Goal: Information Seeking & Learning: Learn about a topic

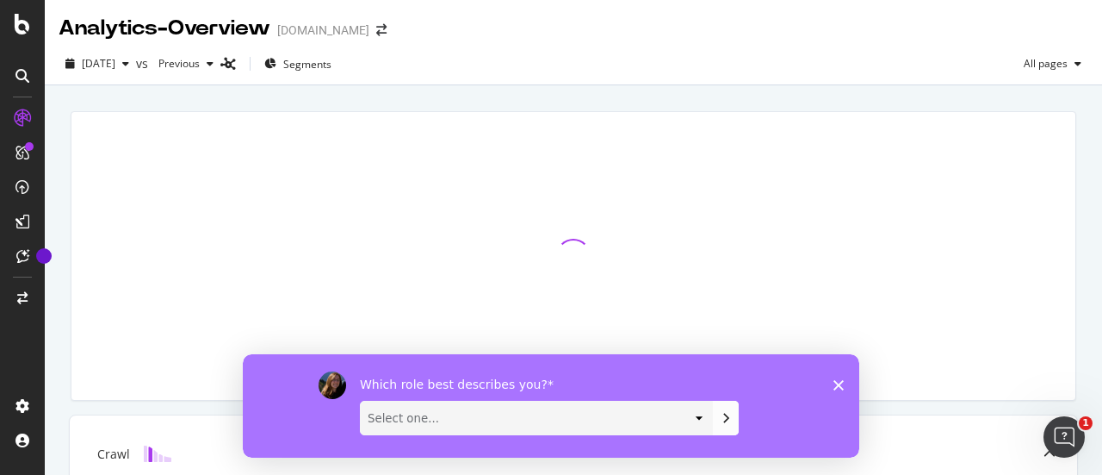
click at [837, 383] on polygon "Close survey" at bounding box center [839, 384] width 10 height 10
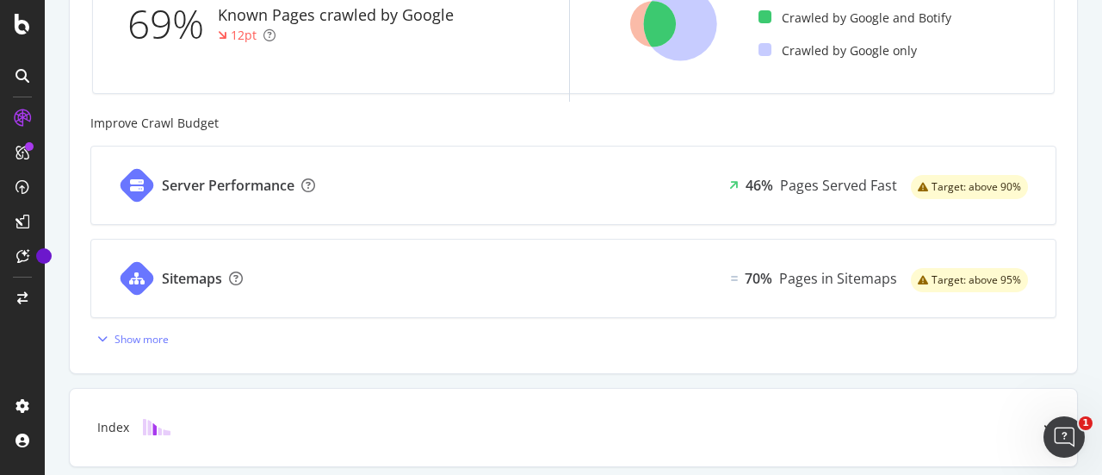
scroll to position [861, 0]
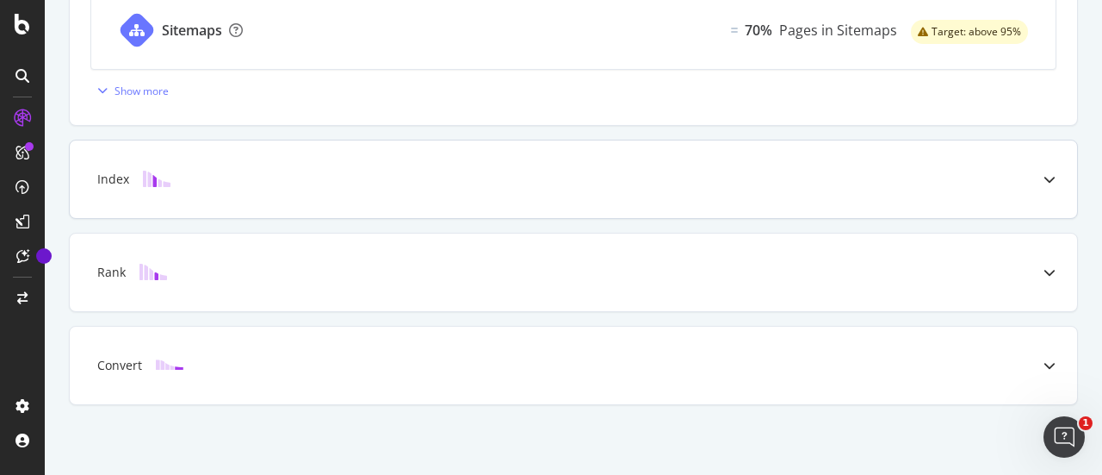
click at [1044, 175] on icon at bounding box center [1050, 179] width 12 height 12
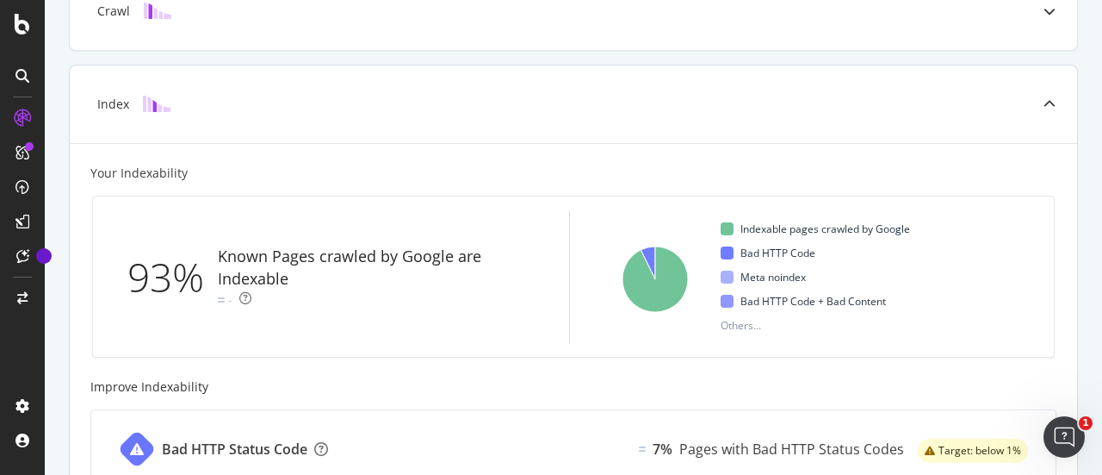
scroll to position [334, 0]
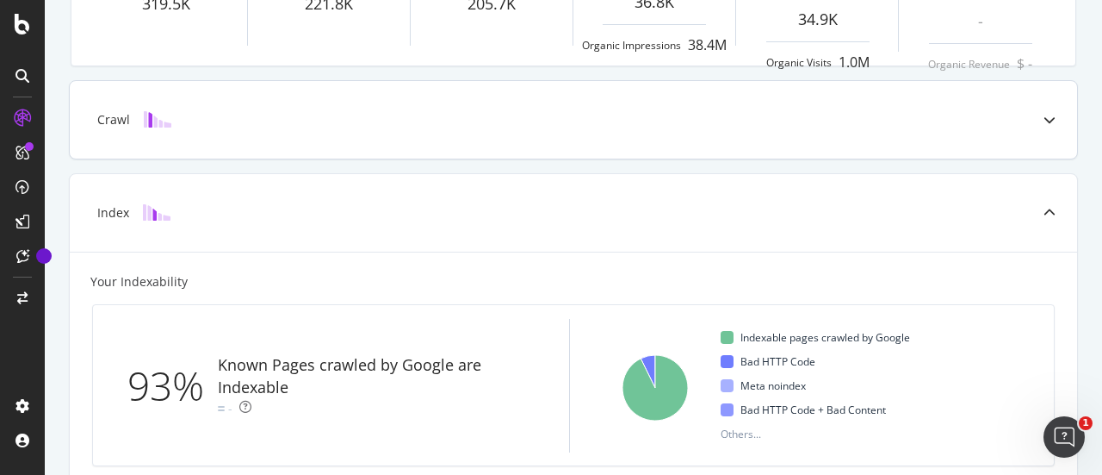
click at [1030, 117] on div at bounding box center [1049, 120] width 55 height 78
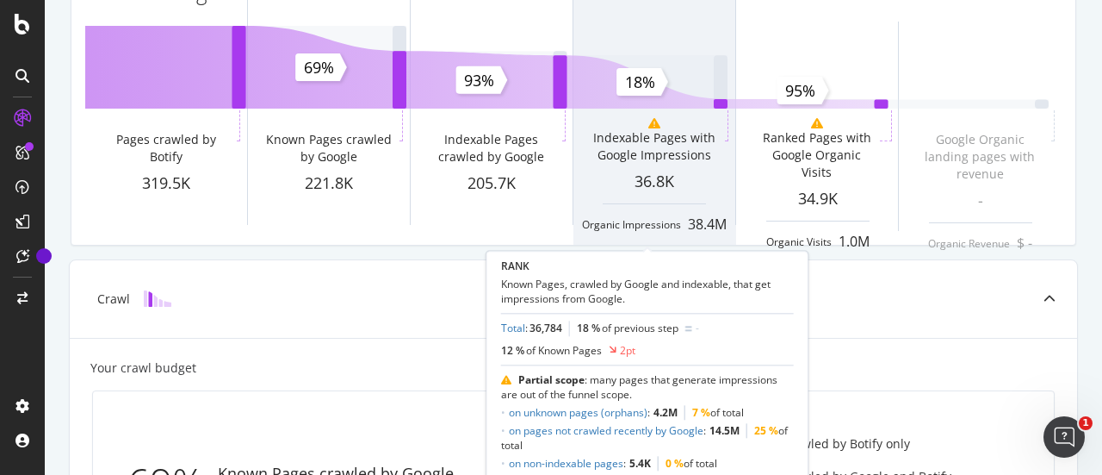
scroll to position [241, 0]
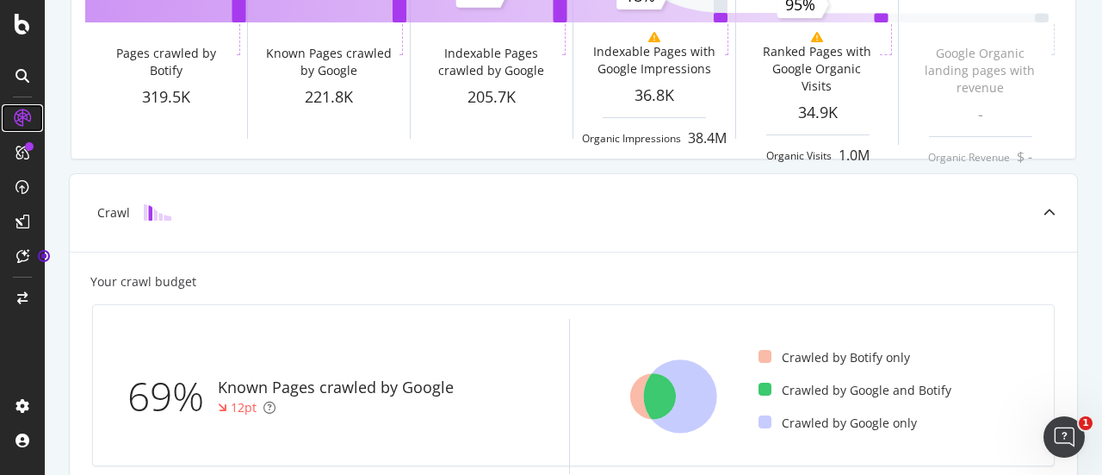
click at [28, 115] on icon at bounding box center [22, 117] width 17 height 17
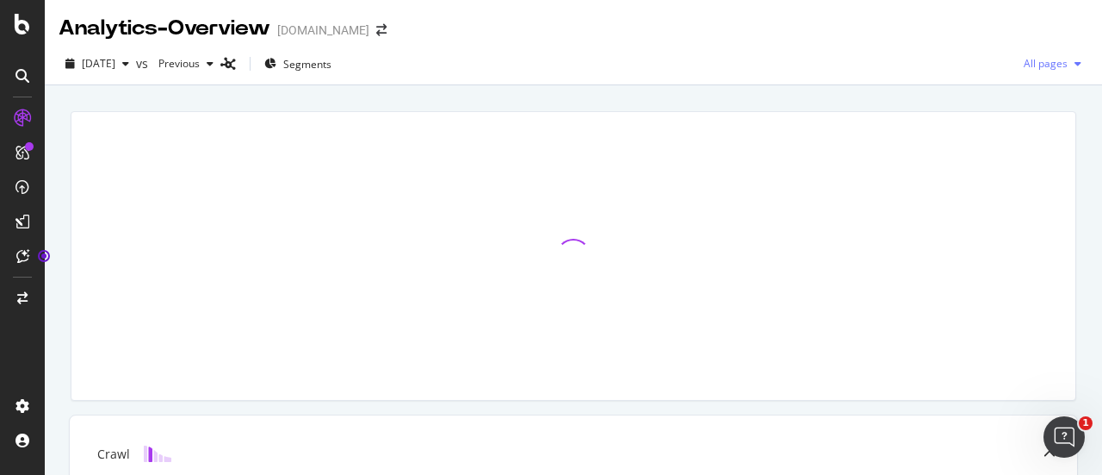
click at [1075, 66] on icon "button" at bounding box center [1078, 64] width 7 height 10
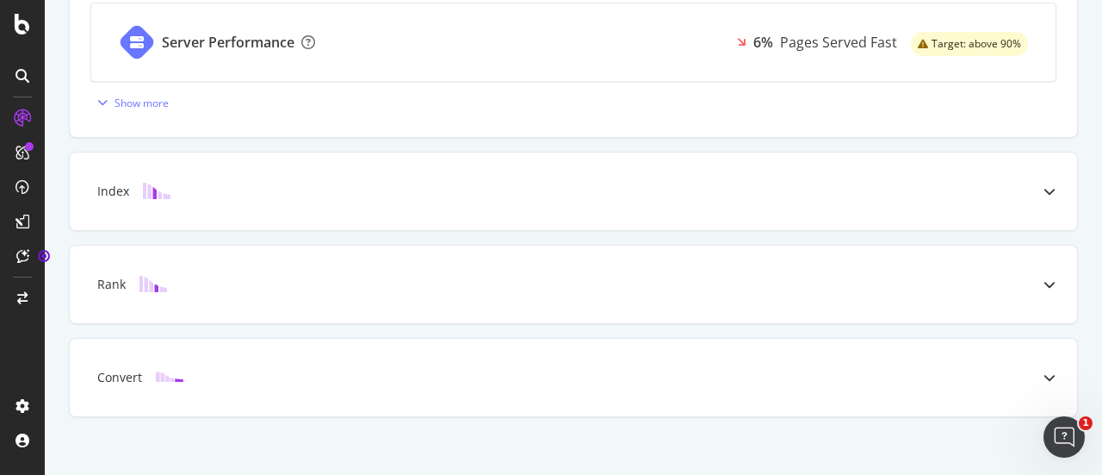
scroll to position [861, 0]
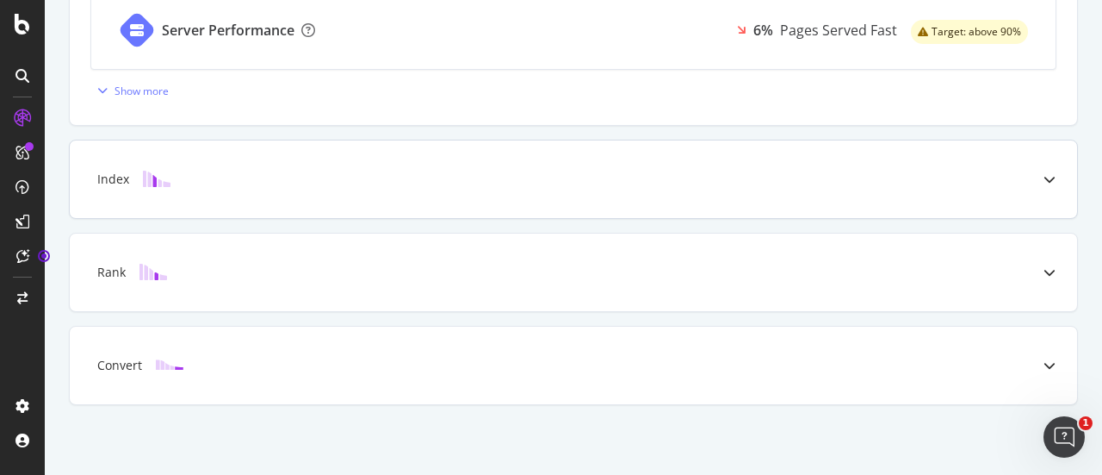
click at [1044, 171] on div at bounding box center [1049, 179] width 55 height 78
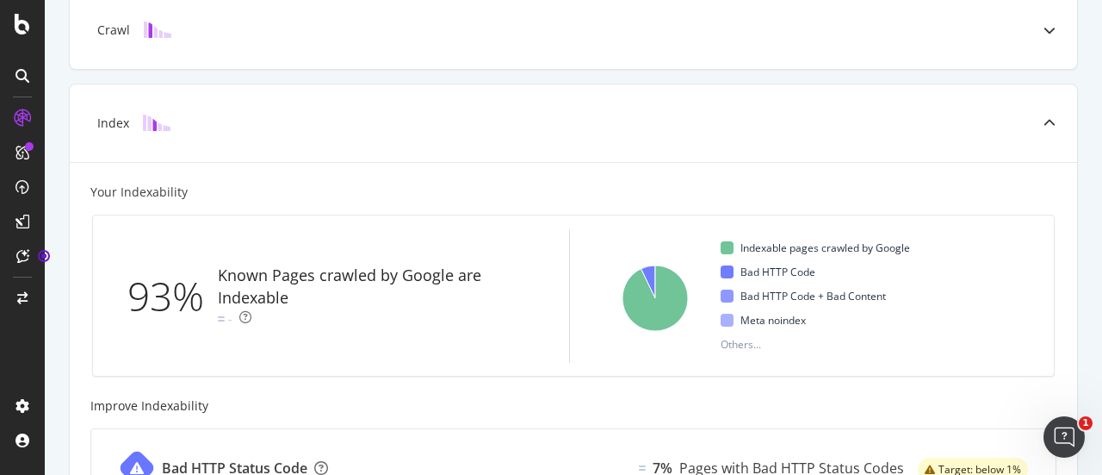
scroll to position [412, 0]
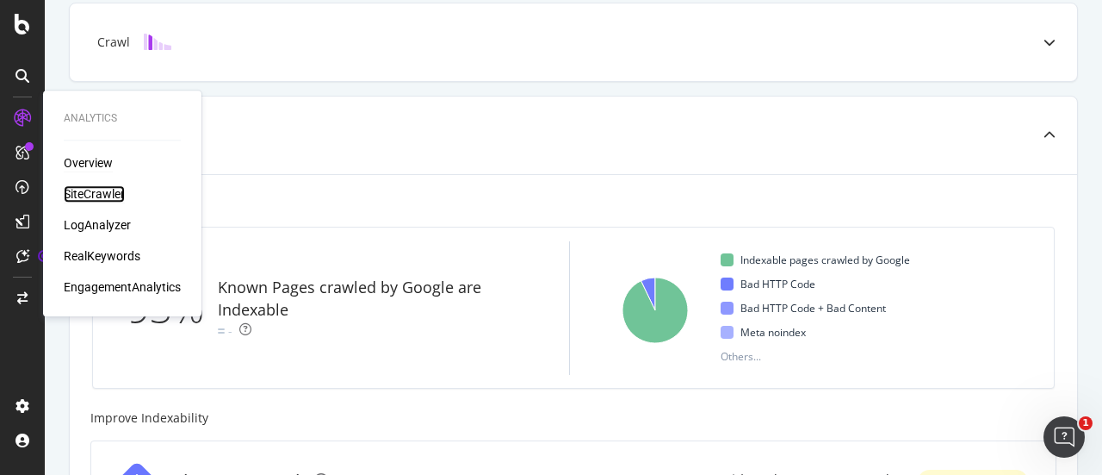
click at [95, 194] on div "SiteCrawler" at bounding box center [94, 193] width 61 height 17
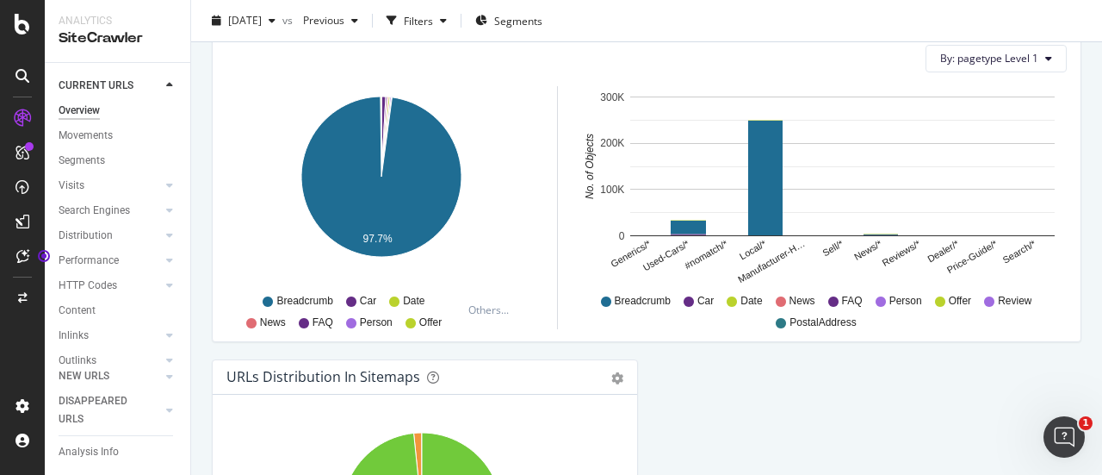
scroll to position [1735, 0]
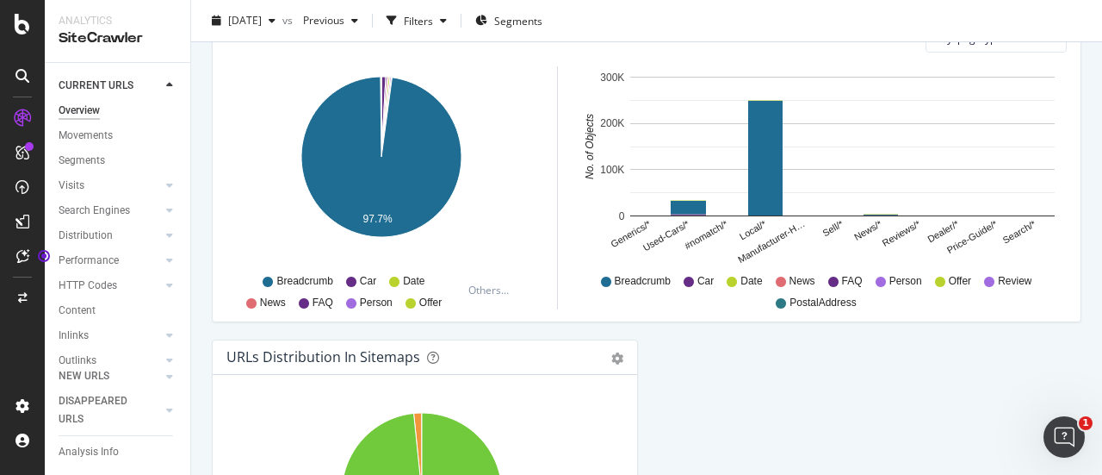
click at [367, 278] on span "Car" at bounding box center [368, 281] width 16 height 15
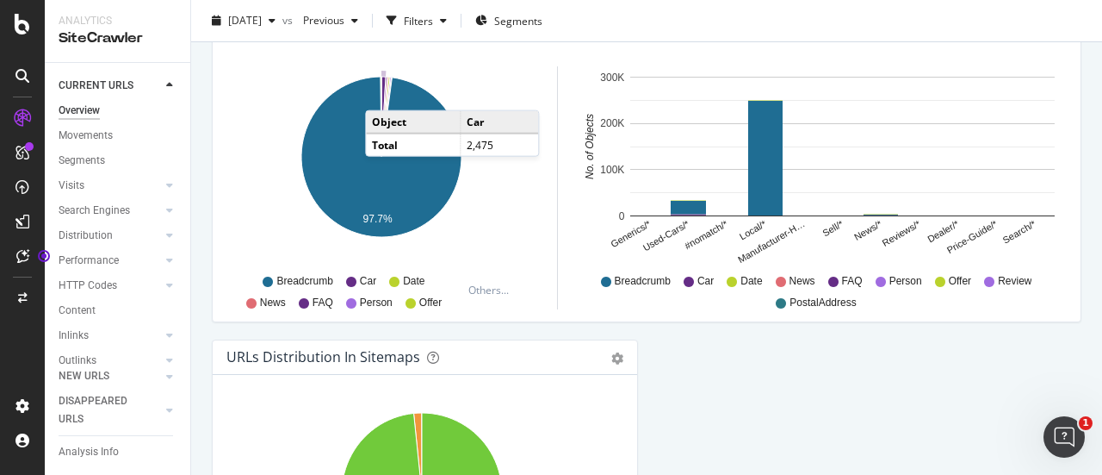
click at [382, 89] on icon "A chart." at bounding box center [384, 117] width 4 height 80
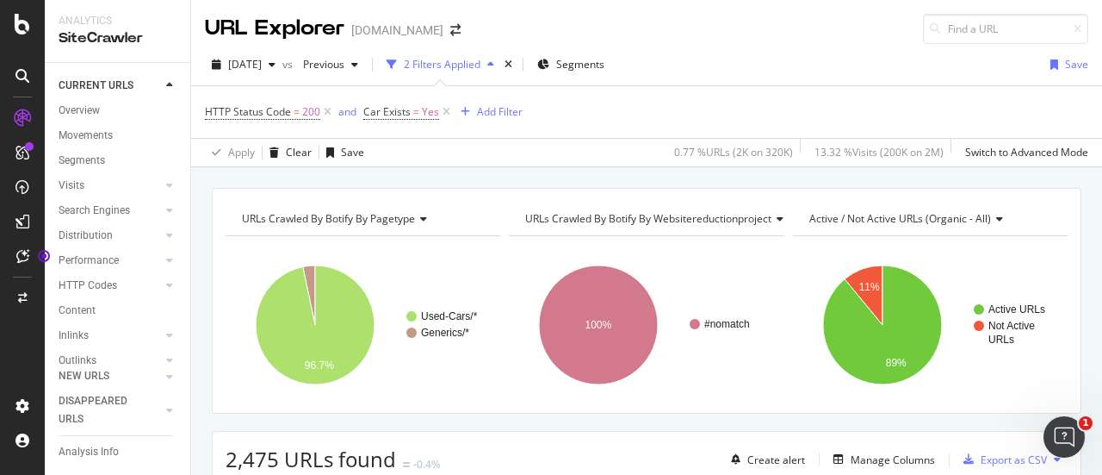
click at [408, 222] on span "URLs Crawled By Botify By pagetype" at bounding box center [328, 218] width 173 height 15
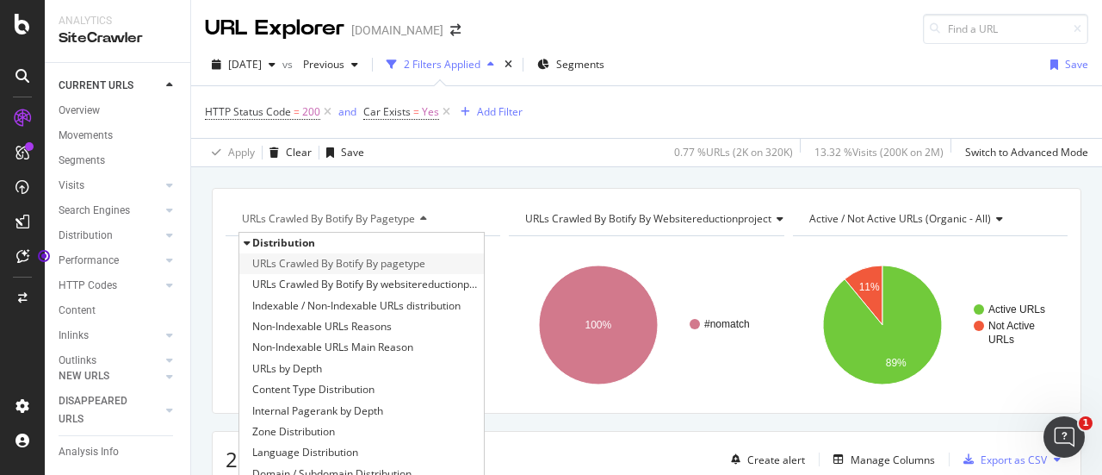
click at [388, 264] on span "URLs Crawled By Botify By pagetype" at bounding box center [338, 263] width 173 height 17
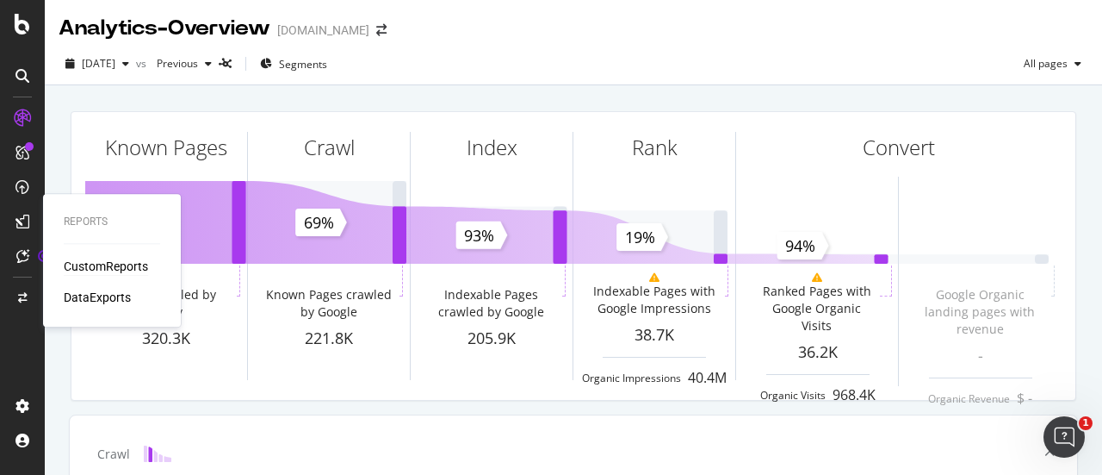
click at [127, 263] on div "CustomReports" at bounding box center [106, 265] width 84 height 17
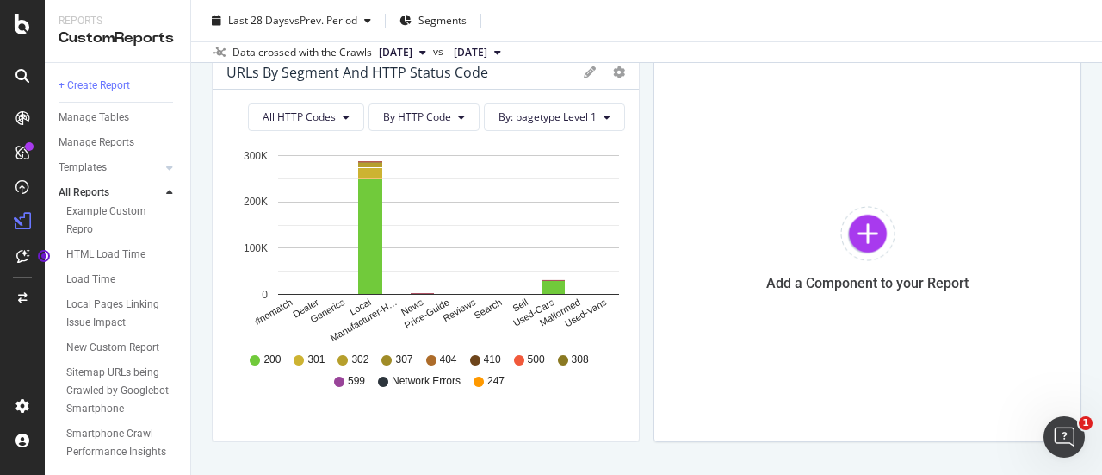
scroll to position [1295, 0]
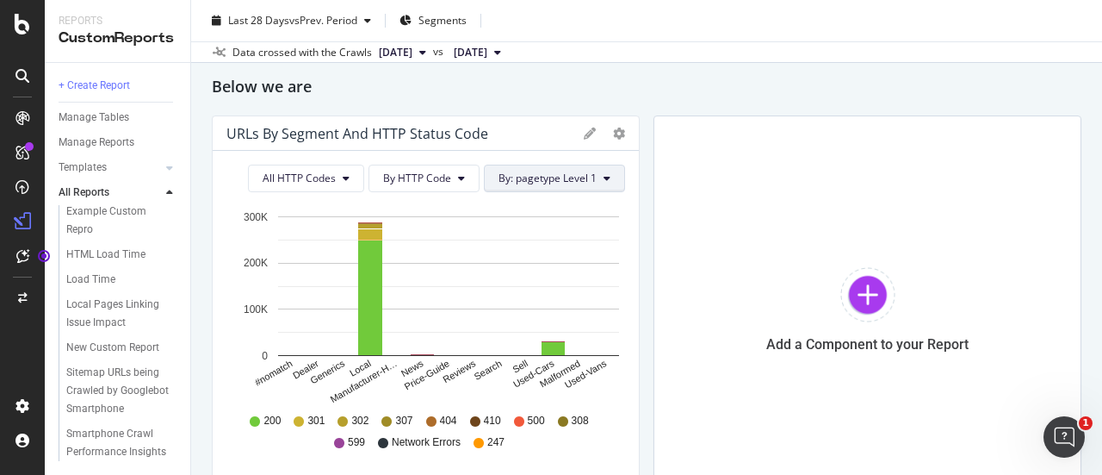
click at [583, 180] on span "By: pagetype Level 1" at bounding box center [548, 178] width 98 height 15
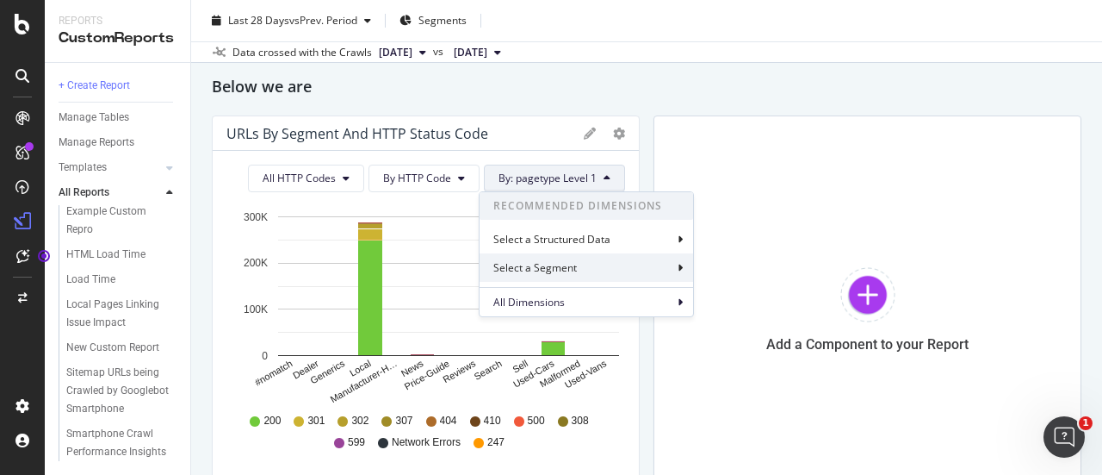
click at [585, 261] on div "Select a Segment" at bounding box center [587, 267] width 214 height 28
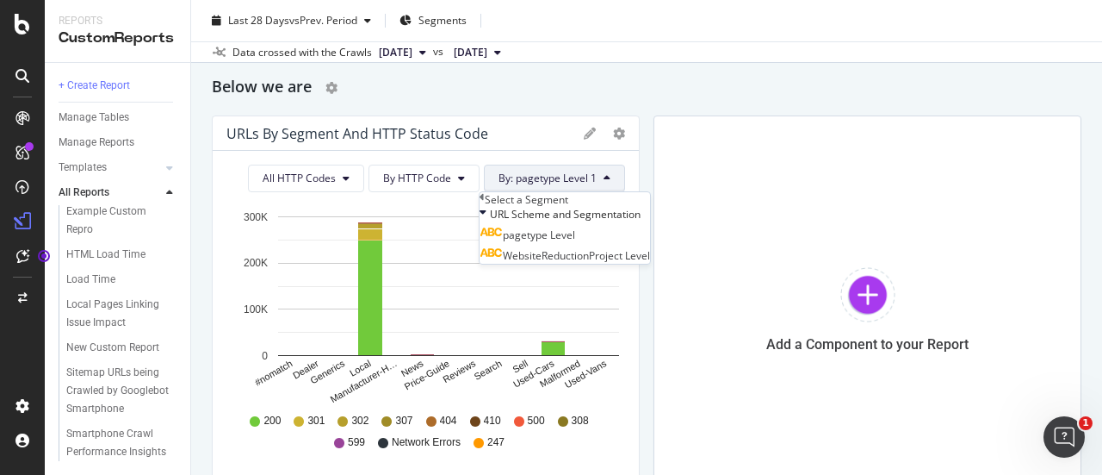
click at [523, 92] on div "Below we are" at bounding box center [647, 88] width 870 height 28
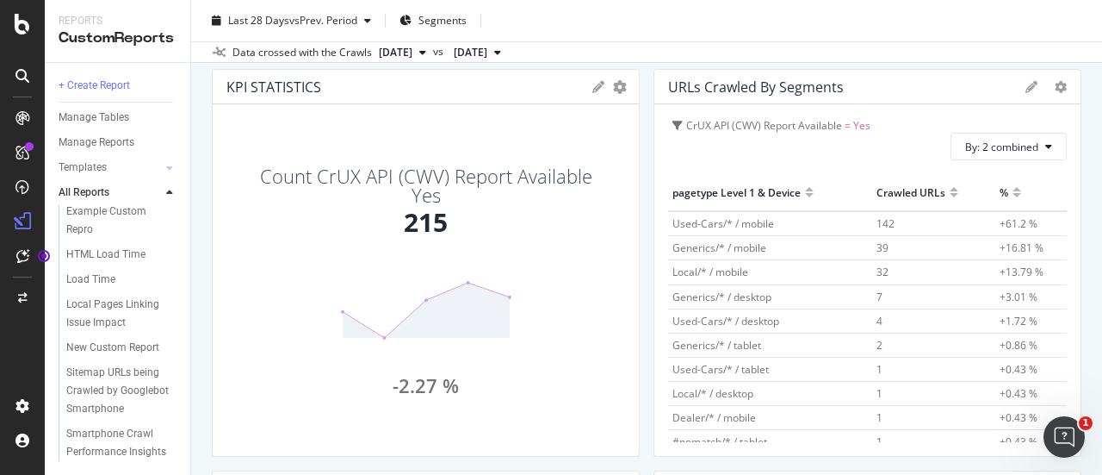
scroll to position [3, 0]
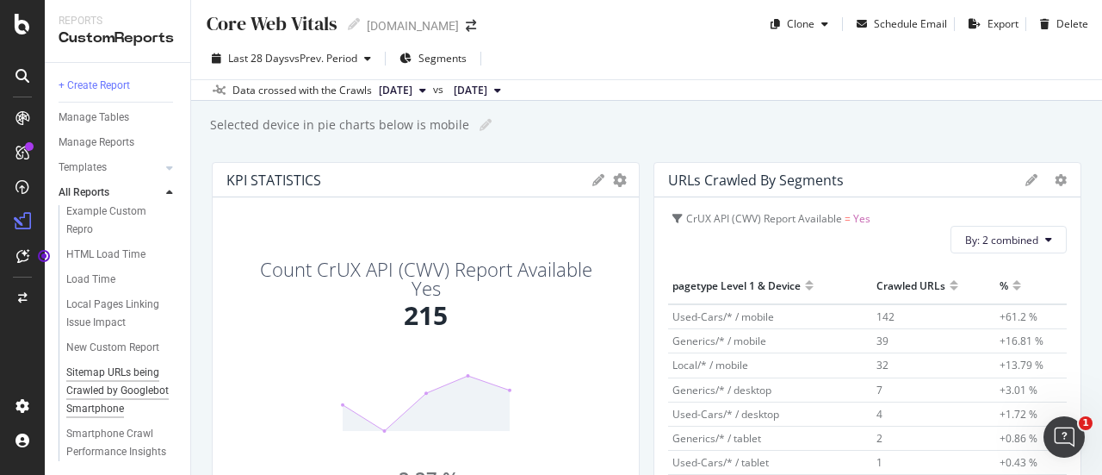
click at [127, 363] on div "Sitemap URLs being Crawled by Googlebot Smartphone" at bounding box center [118, 390] width 105 height 54
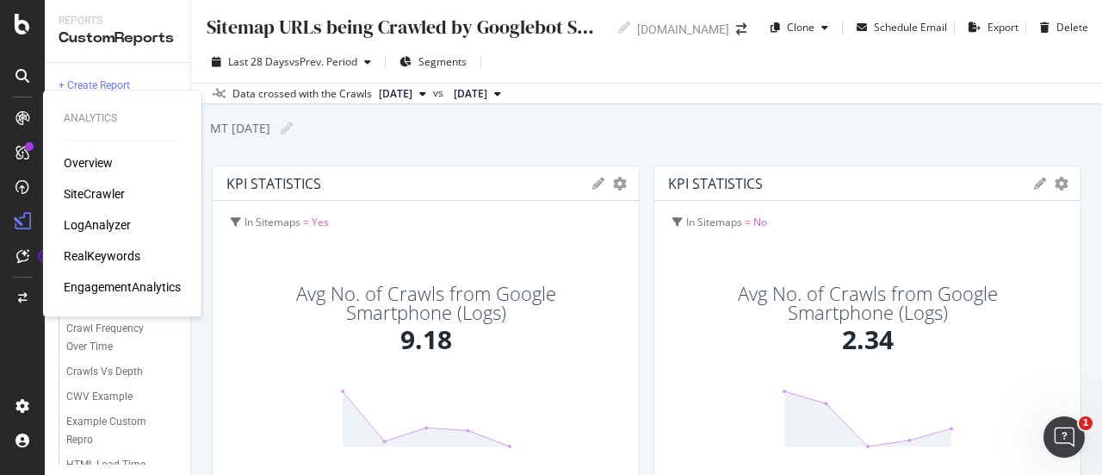
click at [31, 128] on div at bounding box center [23, 118] width 28 height 28
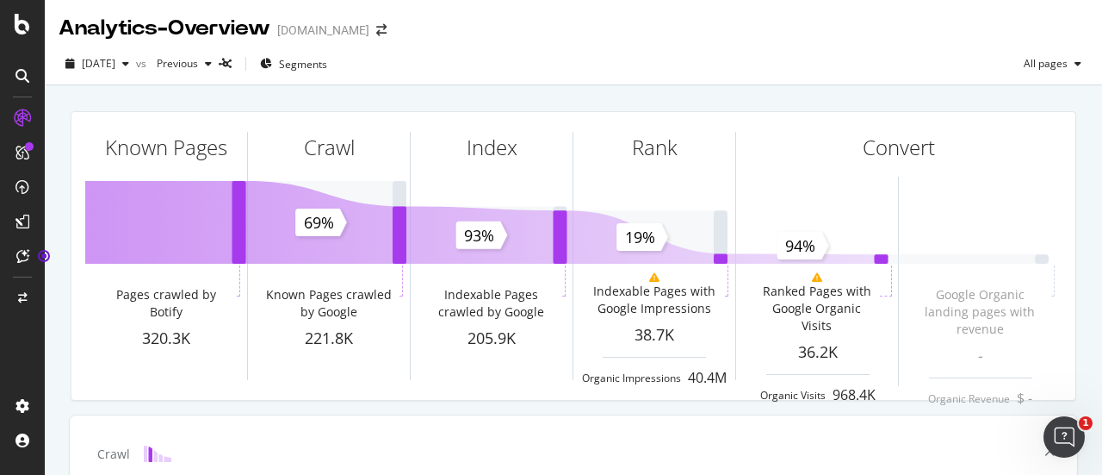
click at [12, 75] on div at bounding box center [23, 76] width 28 height 28
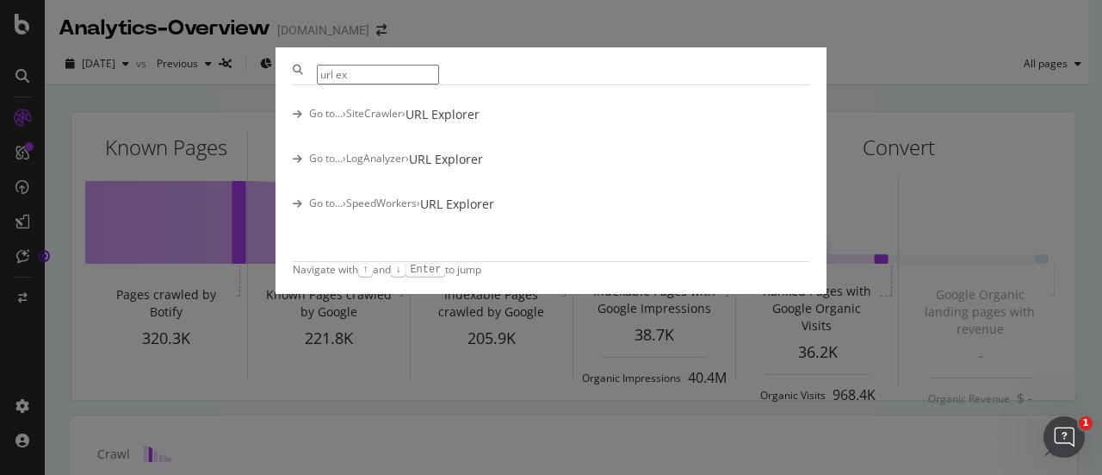
type input "url ex"
click at [414, 123] on div "Go to... › SiteCrawler › URL Explorer" at bounding box center [551, 114] width 517 height 17
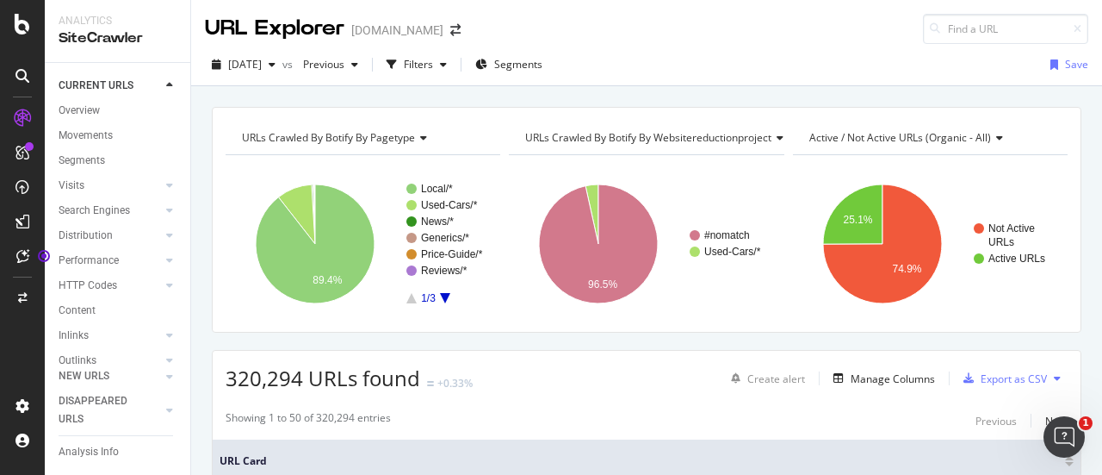
click at [444, 294] on icon "A chart." at bounding box center [445, 298] width 10 height 10
click at [417, 295] on rect "A chart." at bounding box center [444, 243] width 77 height 120
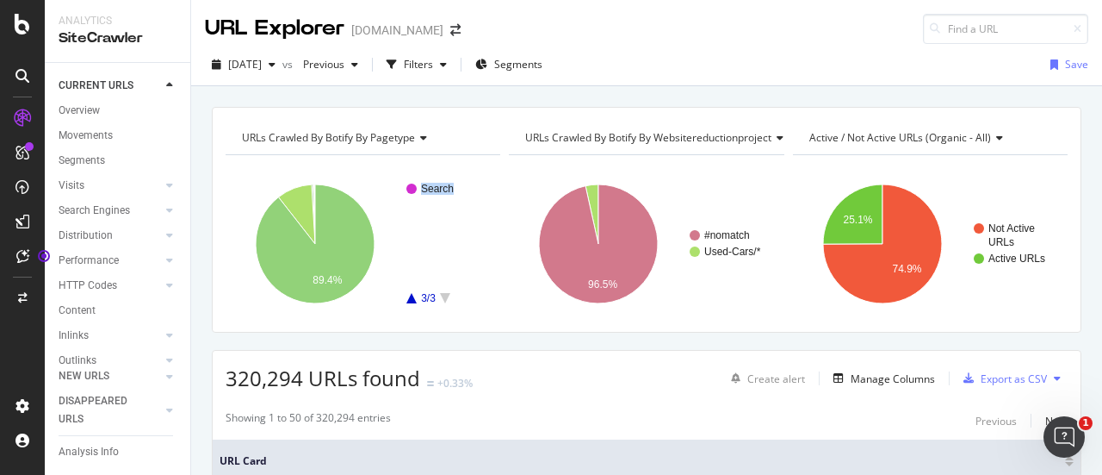
click at [415, 295] on rect "A chart." at bounding box center [444, 243] width 77 height 120
click at [413, 295] on rect "A chart." at bounding box center [444, 243] width 77 height 120
click at [413, 295] on icon "A chart." at bounding box center [411, 298] width 10 height 10
click at [412, 295] on icon "A chart." at bounding box center [411, 298] width 10 height 10
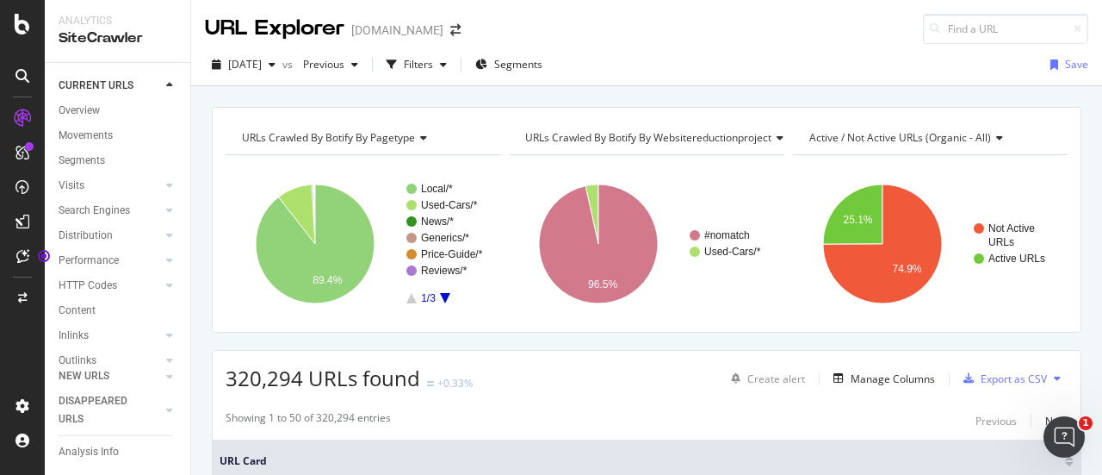
click at [290, 138] on span "URLs Crawled By Botify By pagetype" at bounding box center [328, 137] width 173 height 15
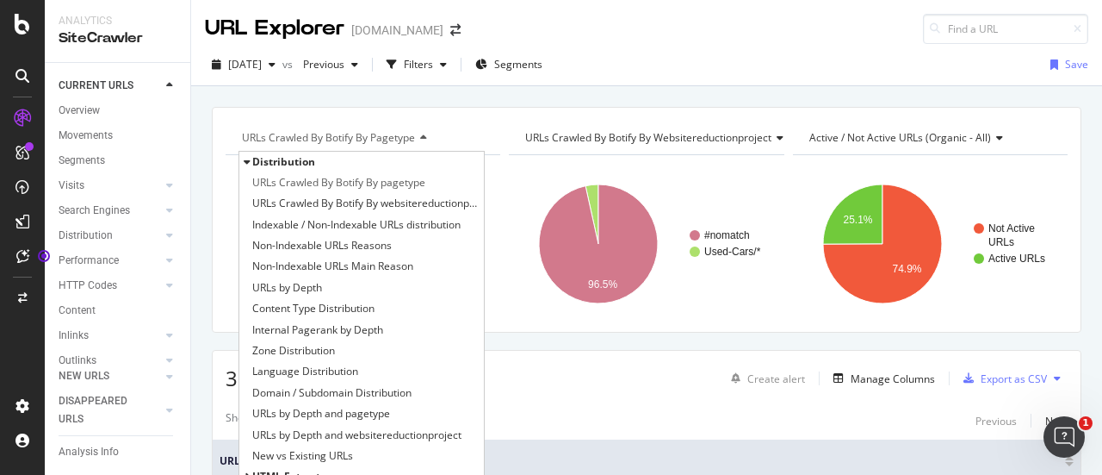
click at [487, 121] on div "URLs Crawled By Botify By pagetype Distribution URLs Crawled By Botify By paget…" at bounding box center [363, 138] width 275 height 34
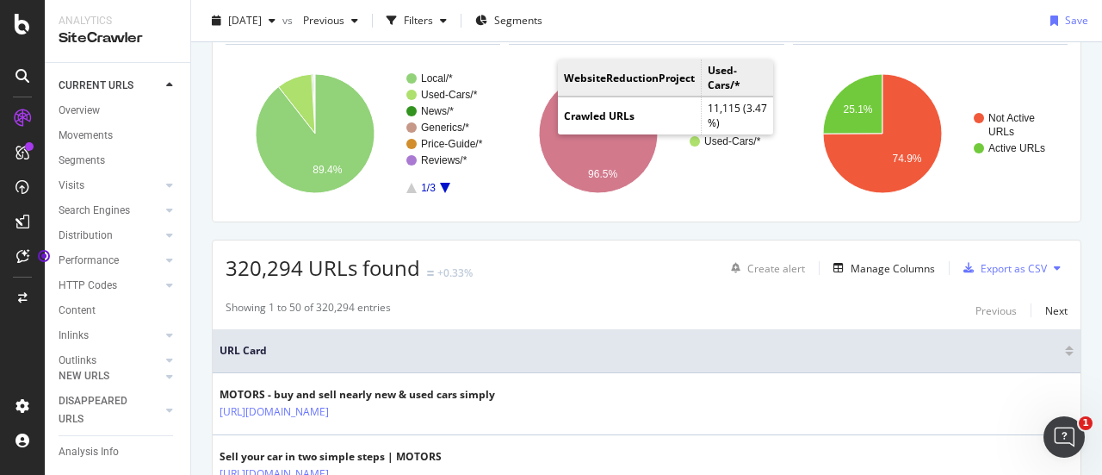
scroll to position [86, 0]
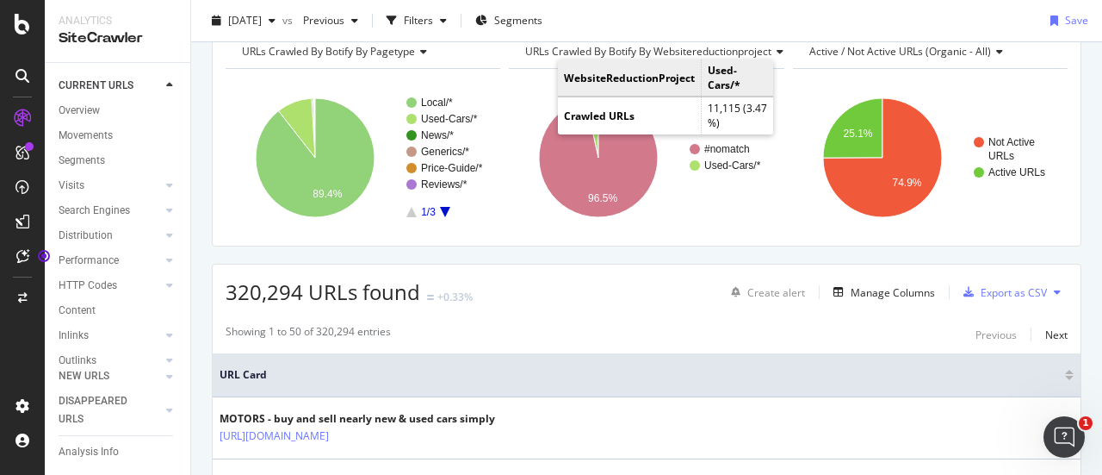
click at [20, 156] on icon at bounding box center [23, 153] width 14 height 14
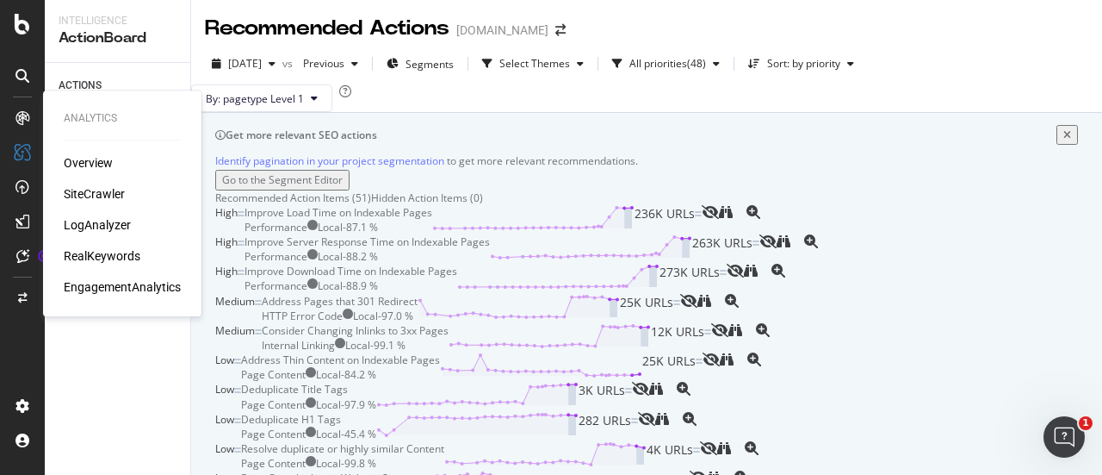
click at [21, 121] on icon at bounding box center [23, 118] width 14 height 14
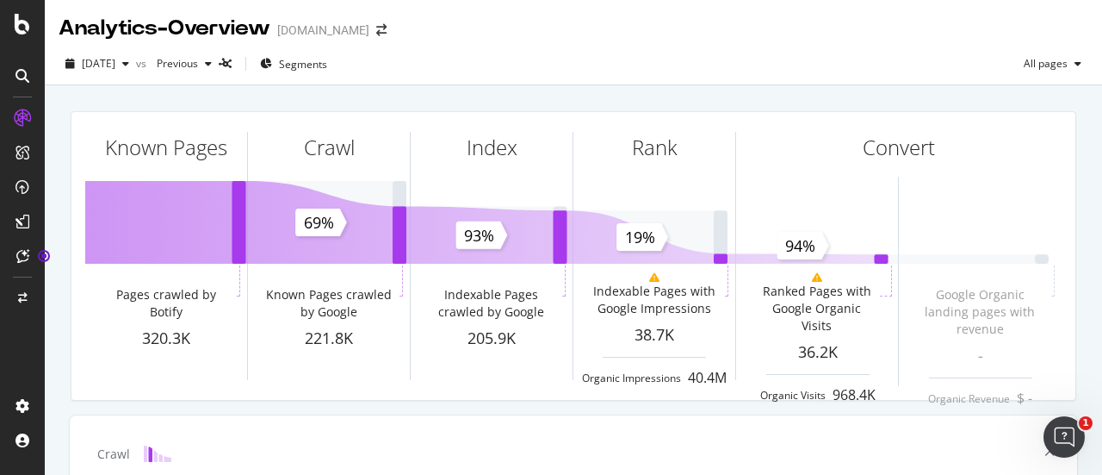
click at [16, 78] on icon at bounding box center [23, 76] width 14 height 14
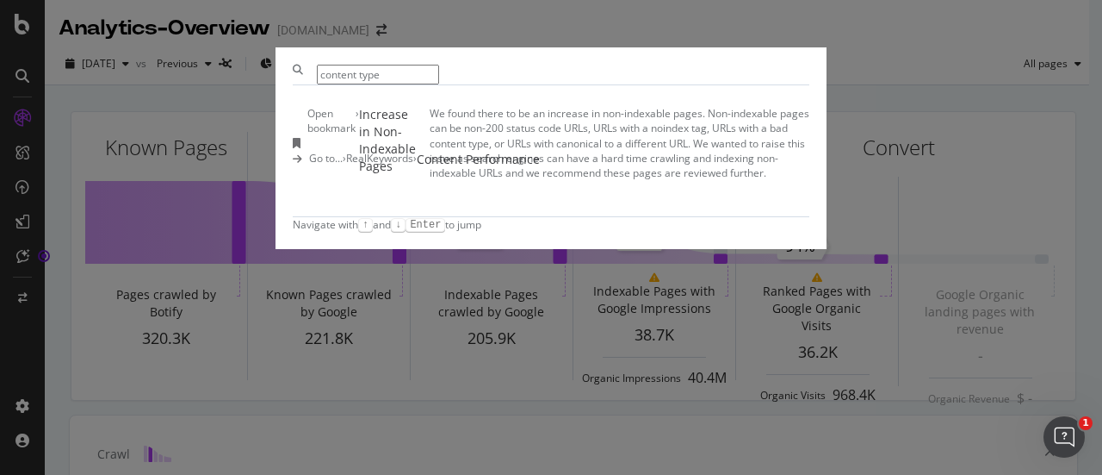
type input "content type"
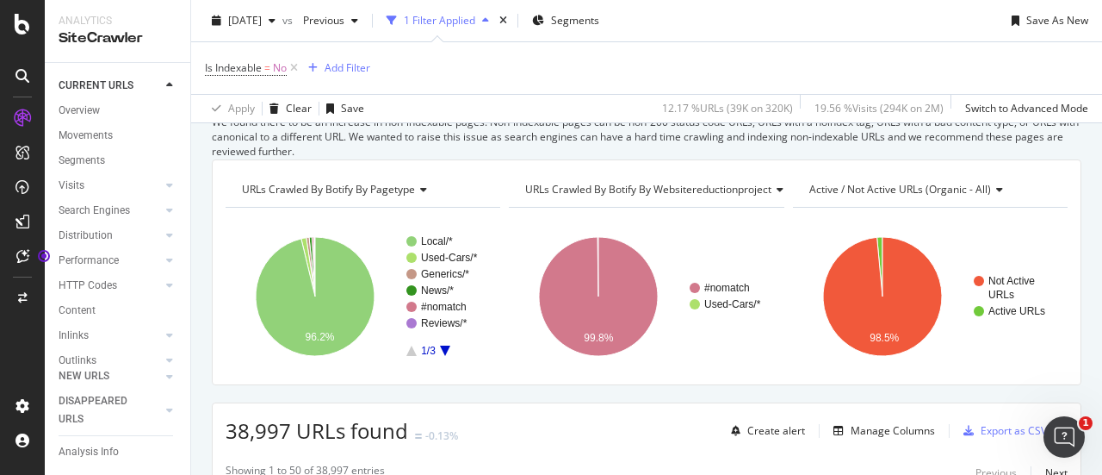
scroll to position [172, 0]
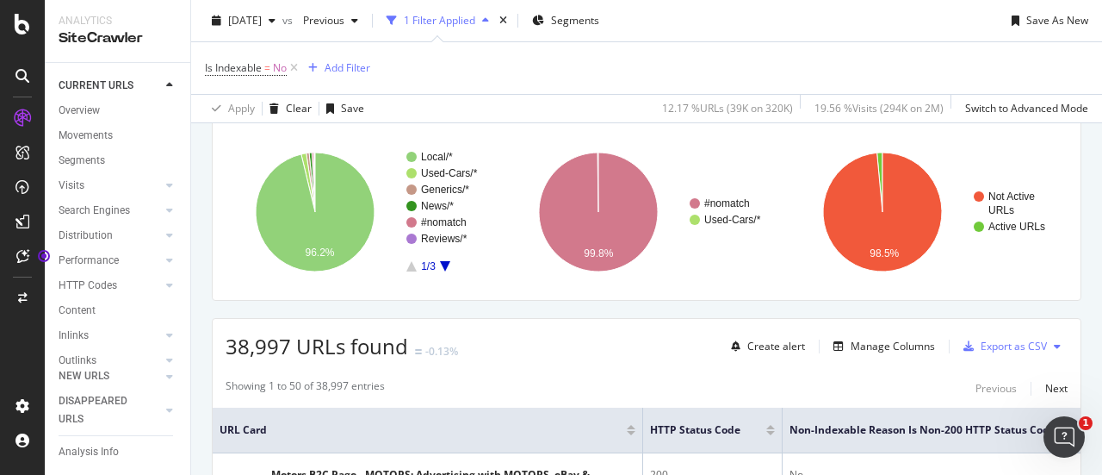
click at [353, 112] on span "URLs Crawled By Botify By pagetype" at bounding box center [328, 104] width 173 height 15
click at [486, 128] on div "URLs Crawled By Botify By pagetype Chart (by Value) Table Expand Export as CSV …" at bounding box center [647, 188] width 870 height 226
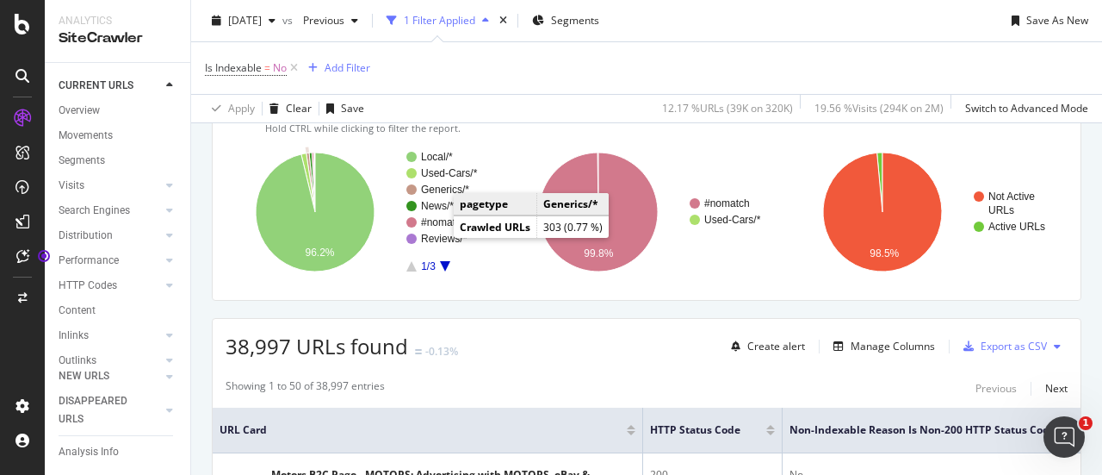
click at [437, 195] on text "Generics/*" at bounding box center [445, 189] width 48 height 12
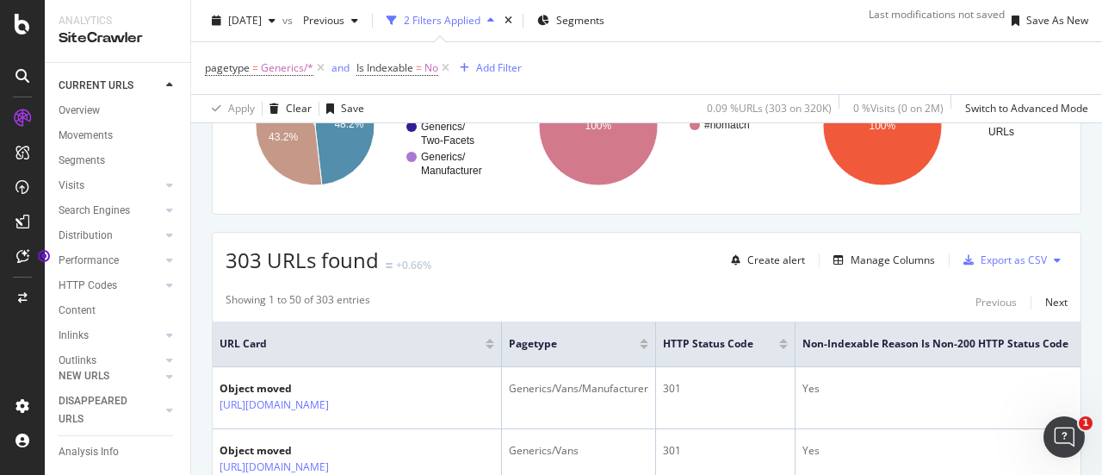
scroll to position [172, 0]
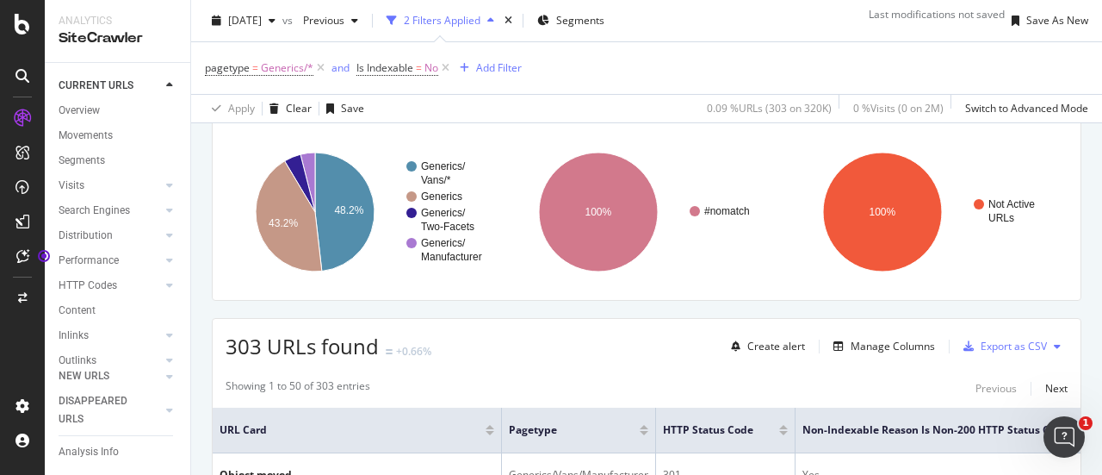
click at [413, 112] on span "URLs Crawled By Botify By pagetype" at bounding box center [328, 104] width 173 height 15
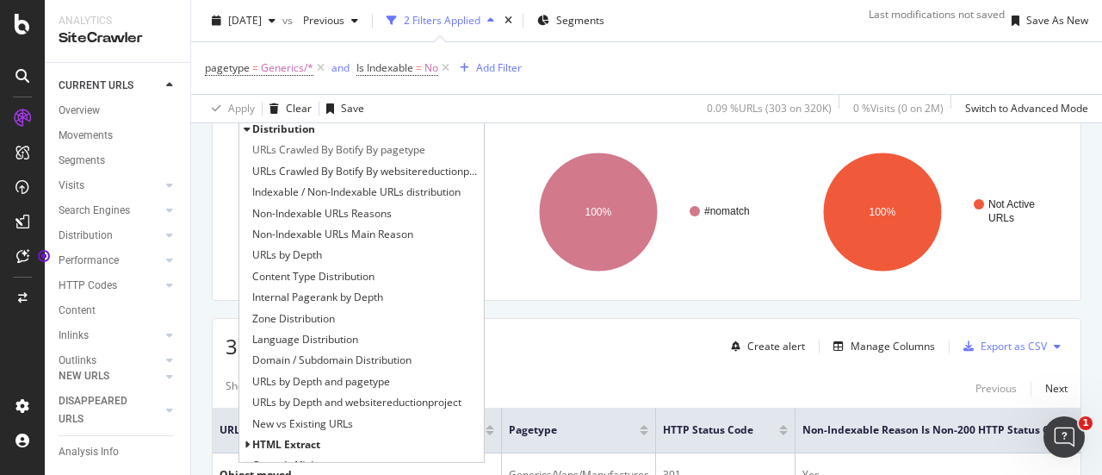
click at [437, 130] on div "URLs Crawled By Botify By pagetype Distribution URLs Crawled By Botify By paget…" at bounding box center [647, 188] width 870 height 226
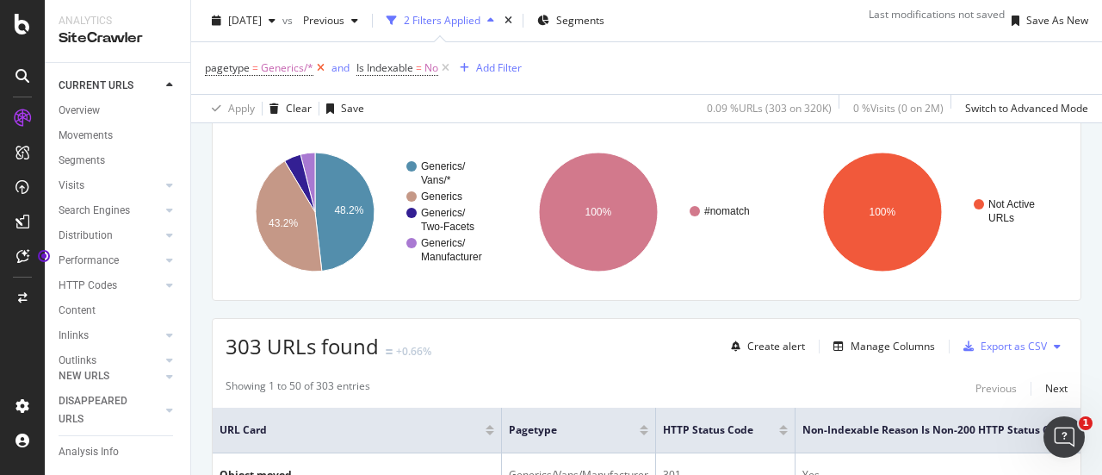
click at [316, 71] on icon at bounding box center [320, 67] width 15 height 17
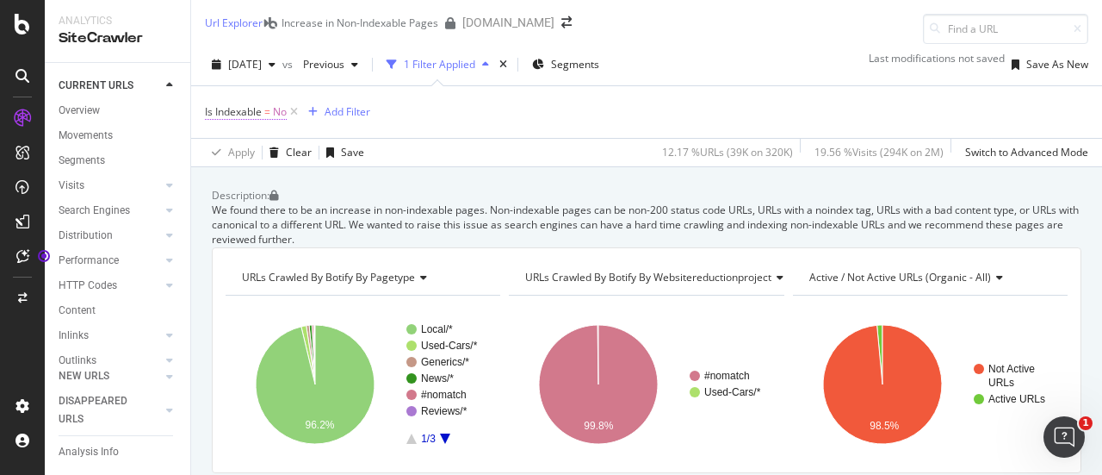
click at [274, 111] on span "No" at bounding box center [280, 112] width 14 height 24
click at [246, 164] on div "No" at bounding box center [266, 151] width 121 height 28
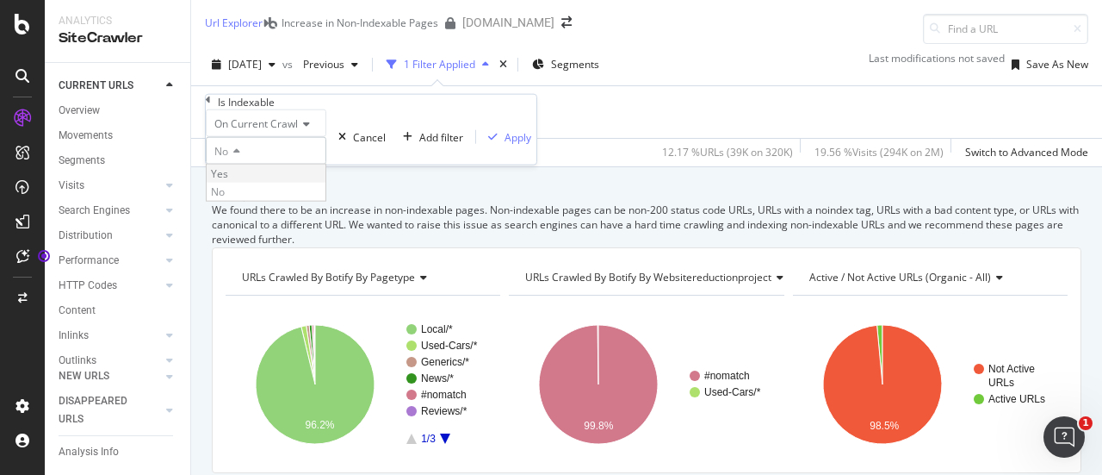
click at [228, 181] on span "Yes" at bounding box center [219, 173] width 17 height 15
click at [505, 144] on div "Apply" at bounding box center [518, 136] width 27 height 15
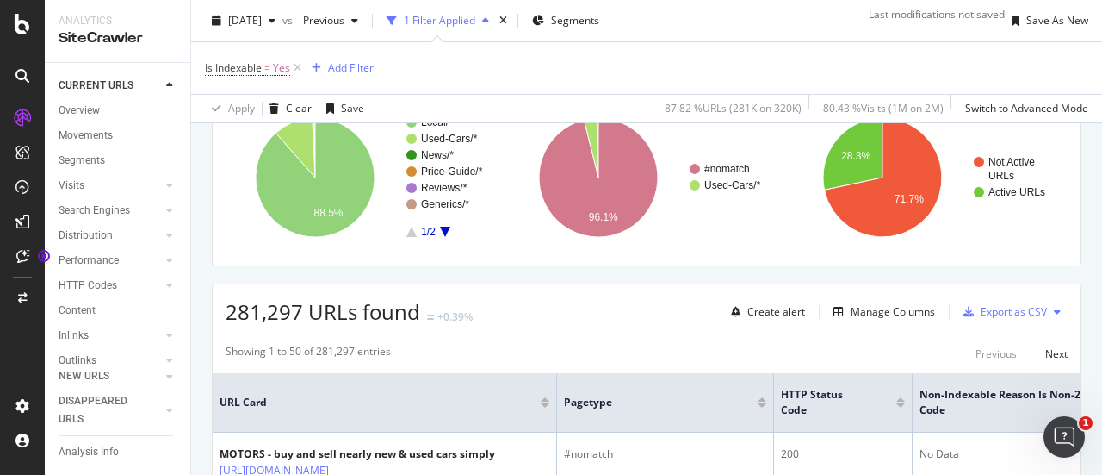
scroll to position [172, 0]
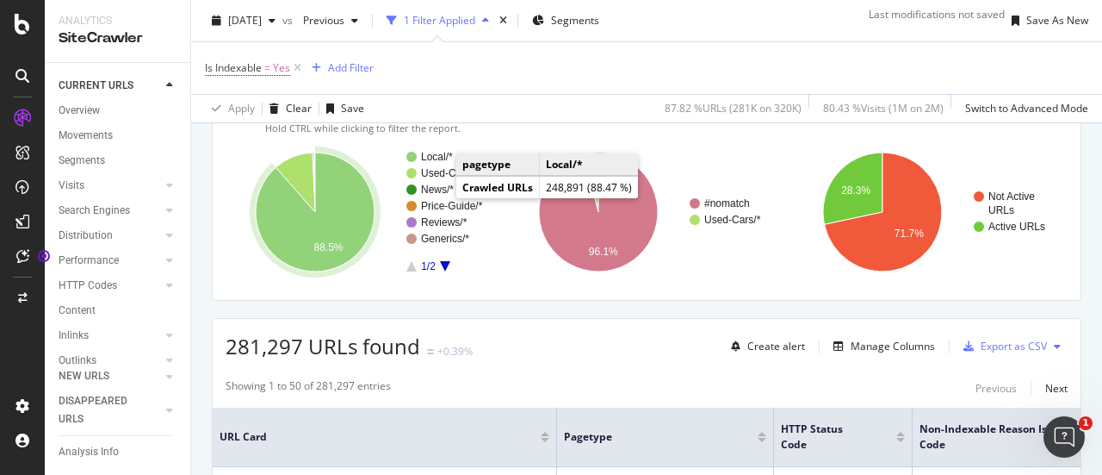
click at [438, 163] on text "Local/*" at bounding box center [437, 157] width 32 height 12
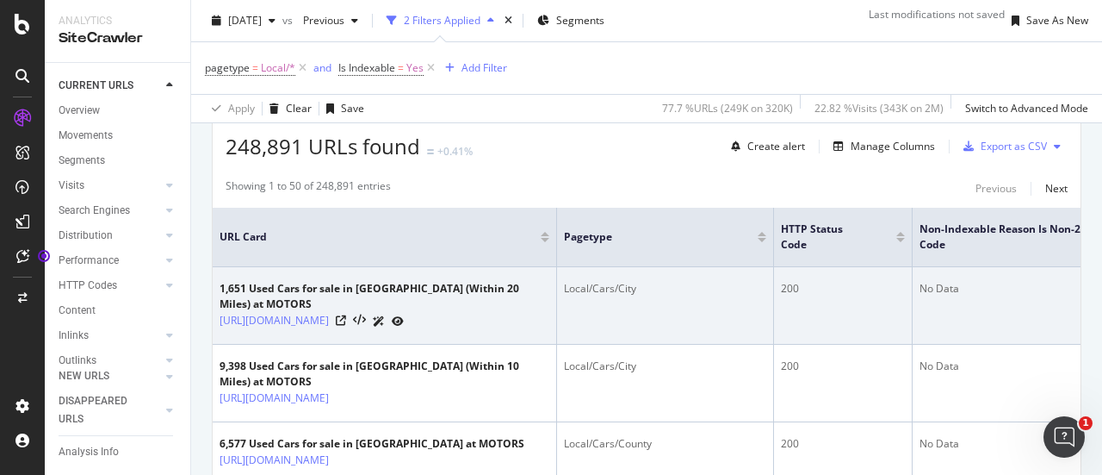
scroll to position [114, 0]
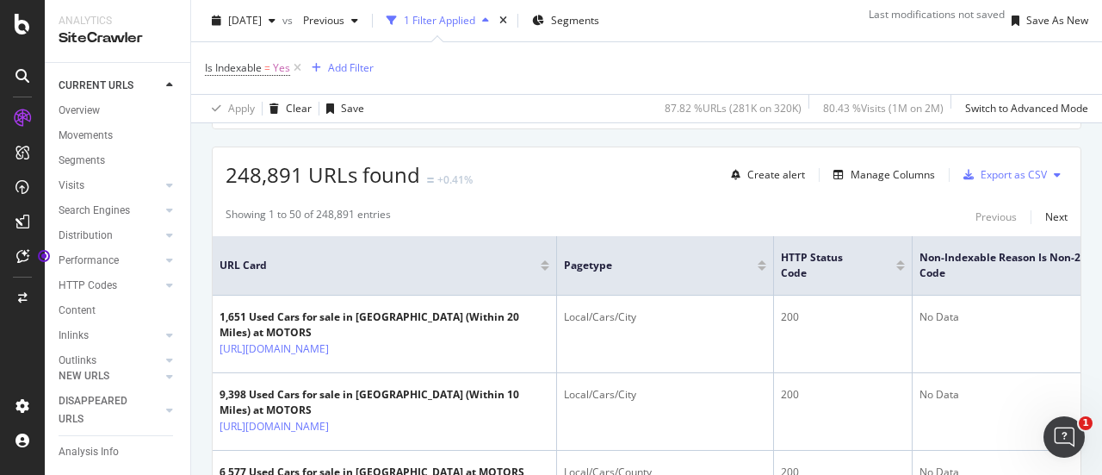
scroll to position [372, 0]
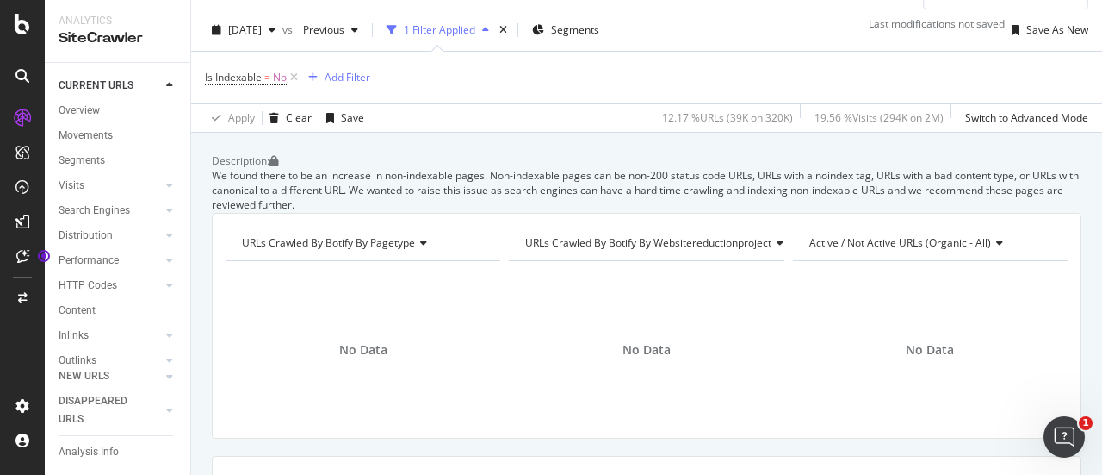
scroll to position [28, 0]
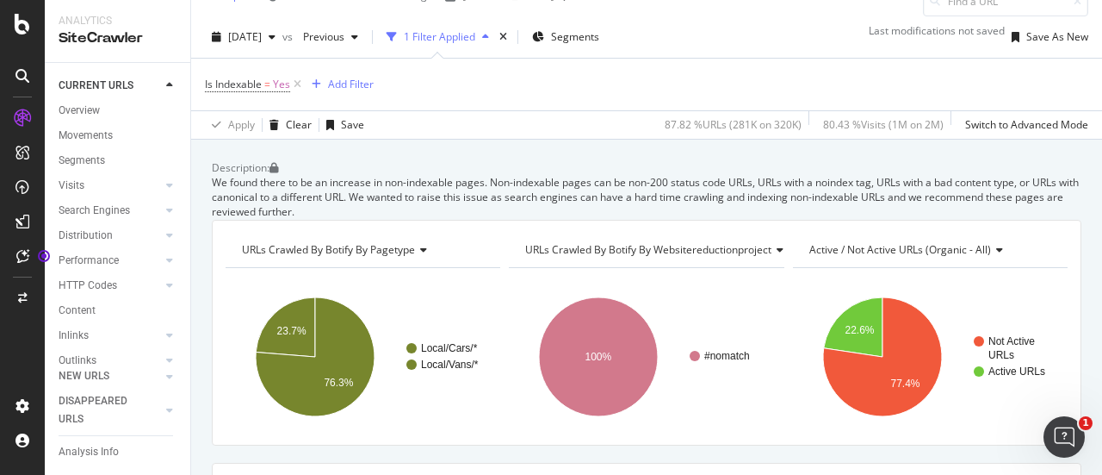
click at [417, 255] on icon at bounding box center [421, 250] width 12 height 10
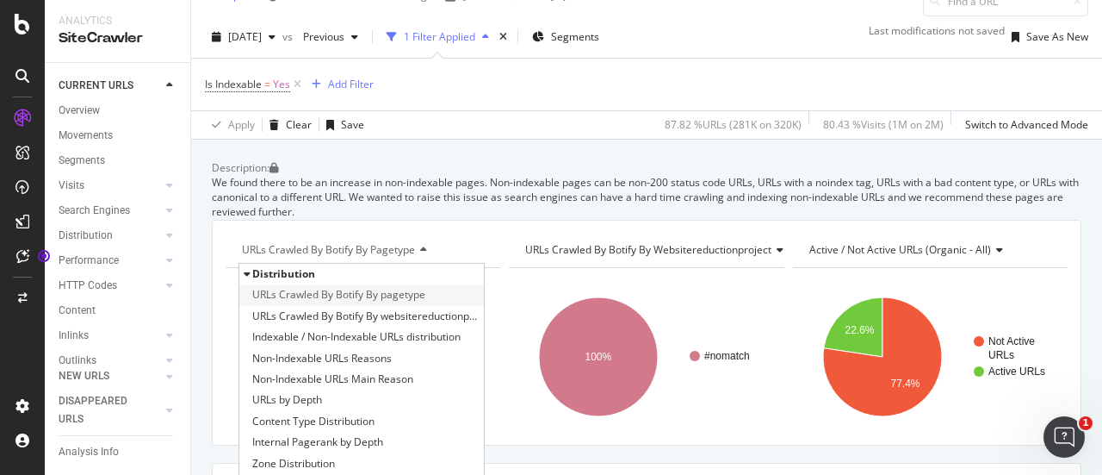
click at [416, 303] on span "URLs Crawled By Botify By pagetype" at bounding box center [338, 294] width 173 height 17
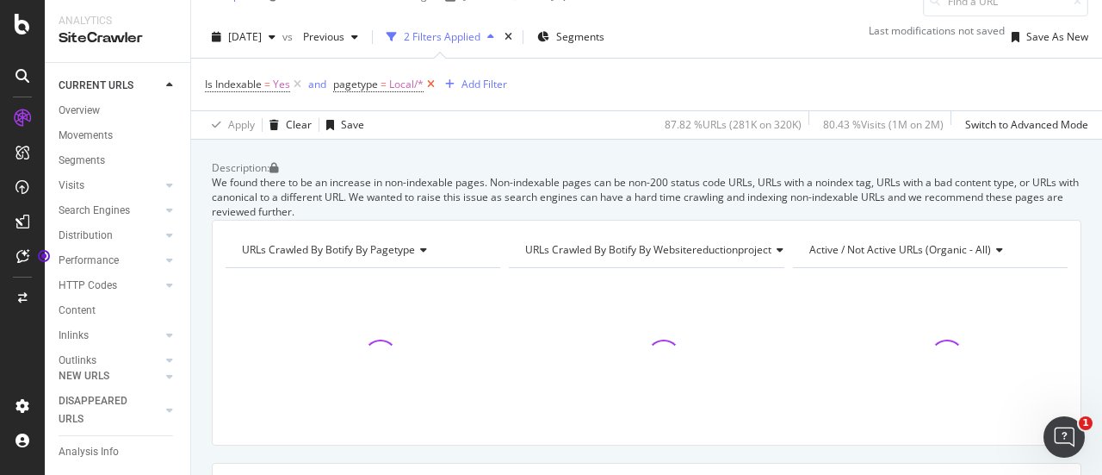
click at [431, 80] on icon at bounding box center [431, 84] width 15 height 17
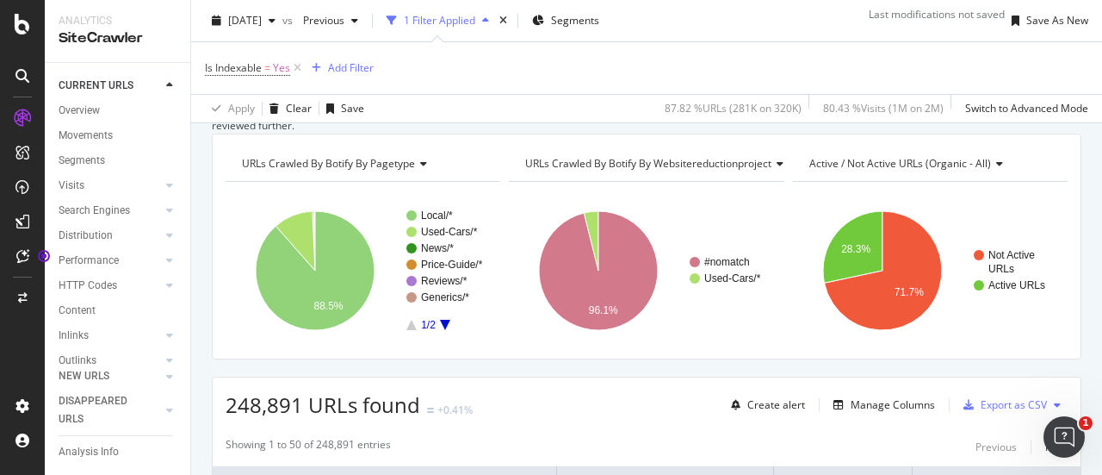
scroll to position [200, 0]
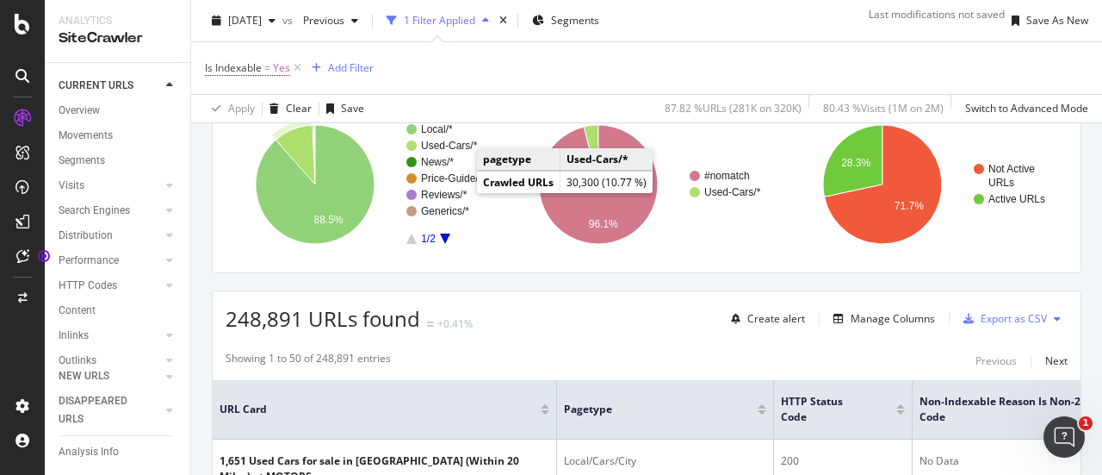
click at [459, 152] on text "Used-Cars/*" at bounding box center [449, 146] width 57 height 12
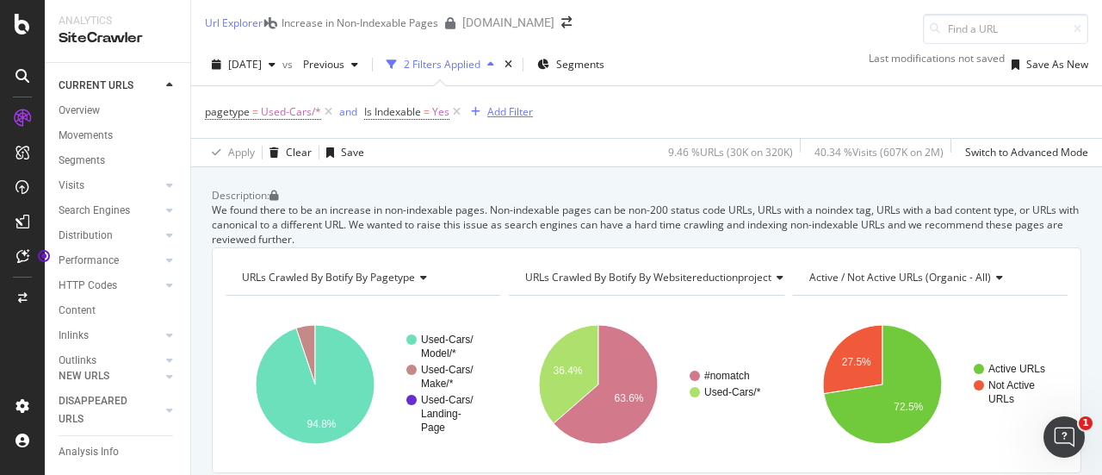
click at [503, 115] on div "Add Filter" at bounding box center [510, 111] width 46 height 15
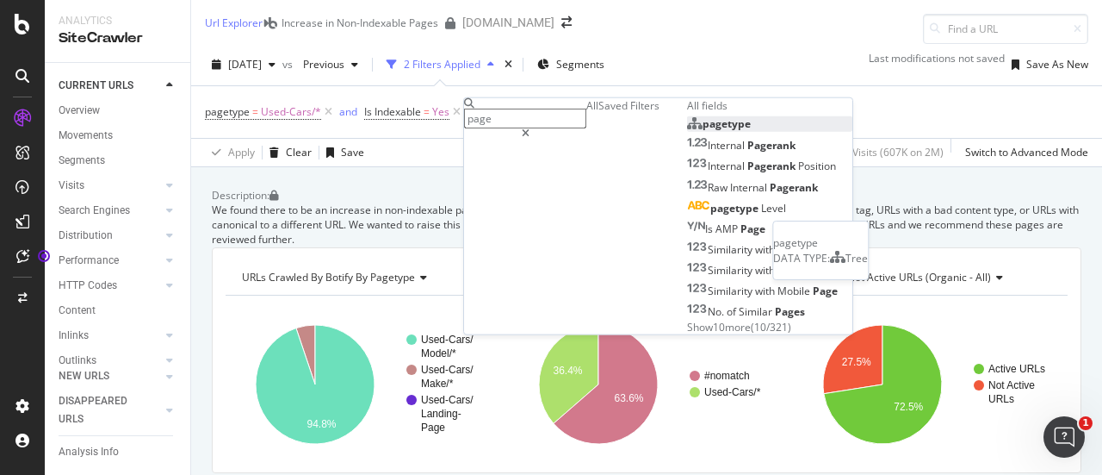
type input "page"
click at [868, 265] on span "Tree" at bounding box center [857, 258] width 22 height 15
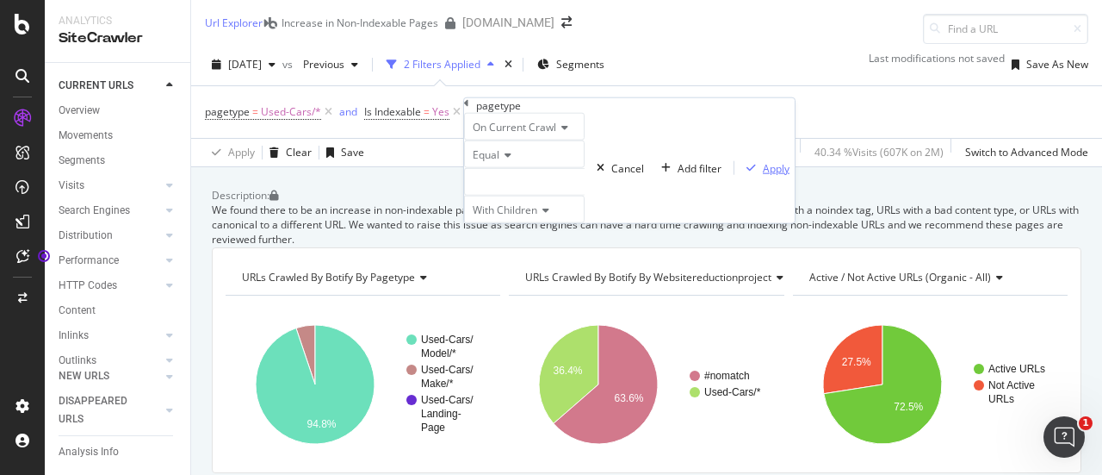
click at [763, 175] on div "Apply" at bounding box center [776, 167] width 27 height 15
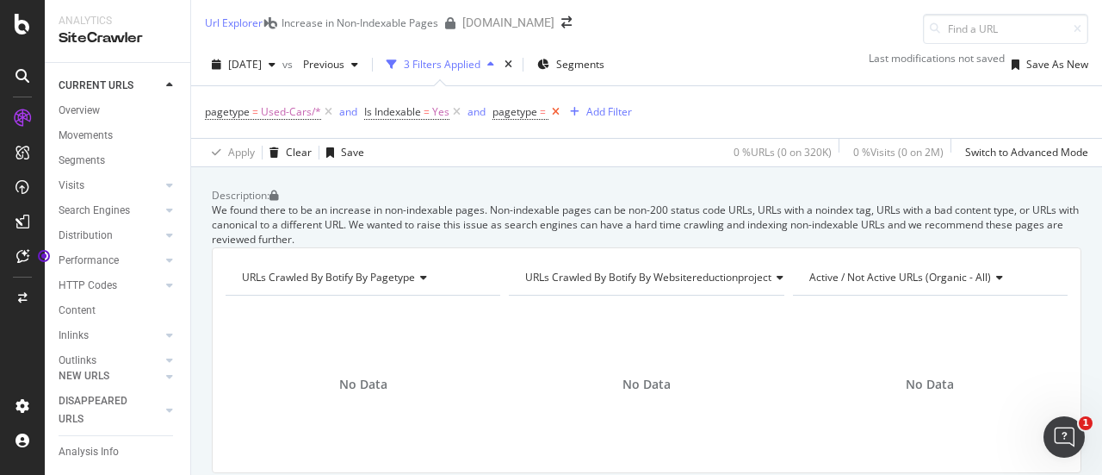
click at [553, 113] on icon at bounding box center [556, 111] width 15 height 17
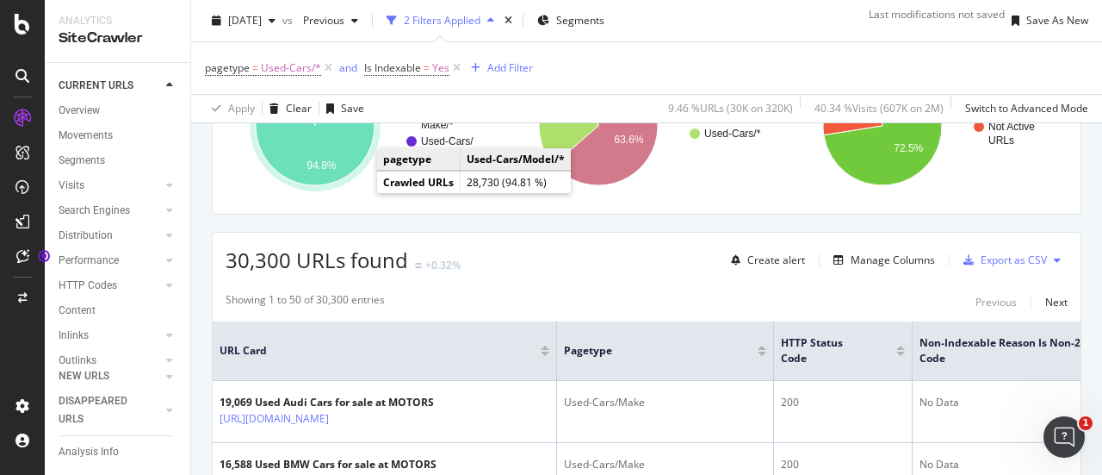
scroll to position [172, 0]
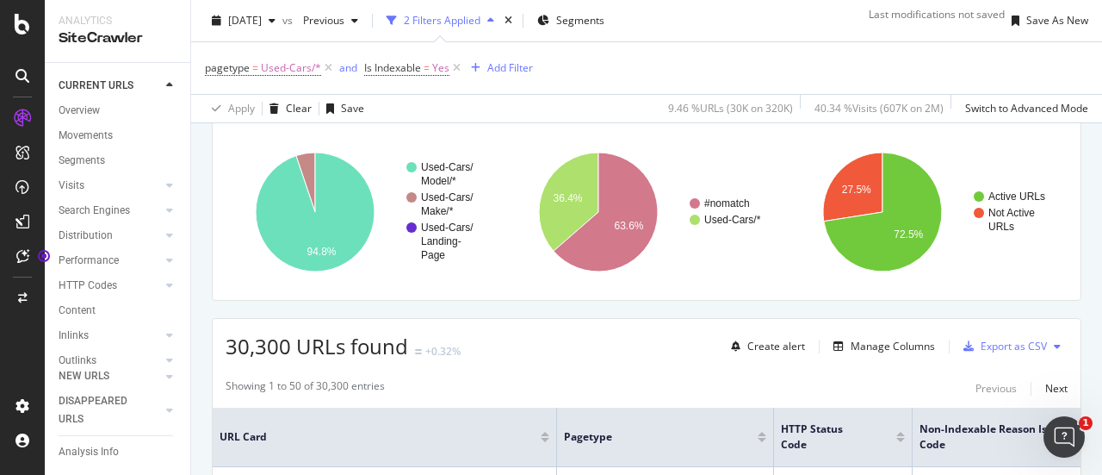
click at [324, 67] on icon at bounding box center [328, 67] width 15 height 17
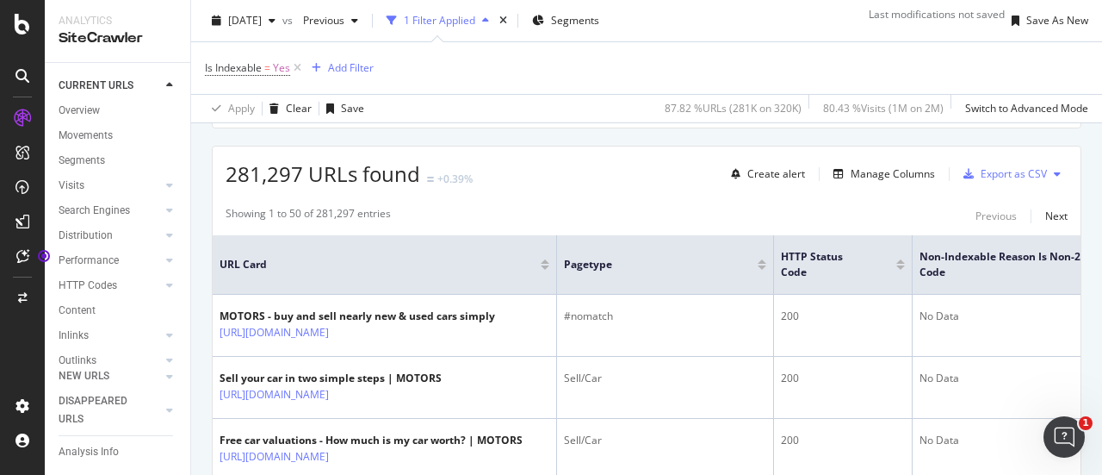
scroll to position [517, 0]
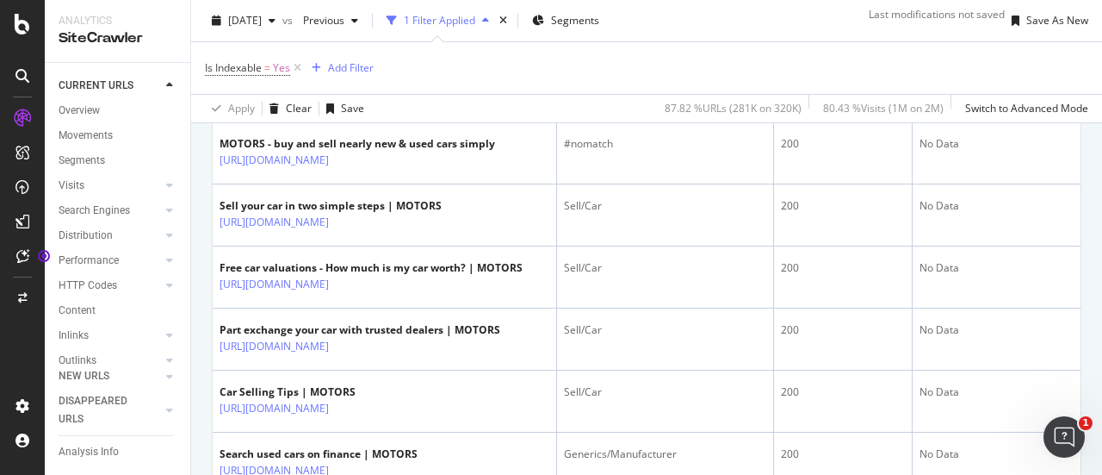
click at [590, 100] on span "pagetype" at bounding box center [648, 92] width 168 height 16
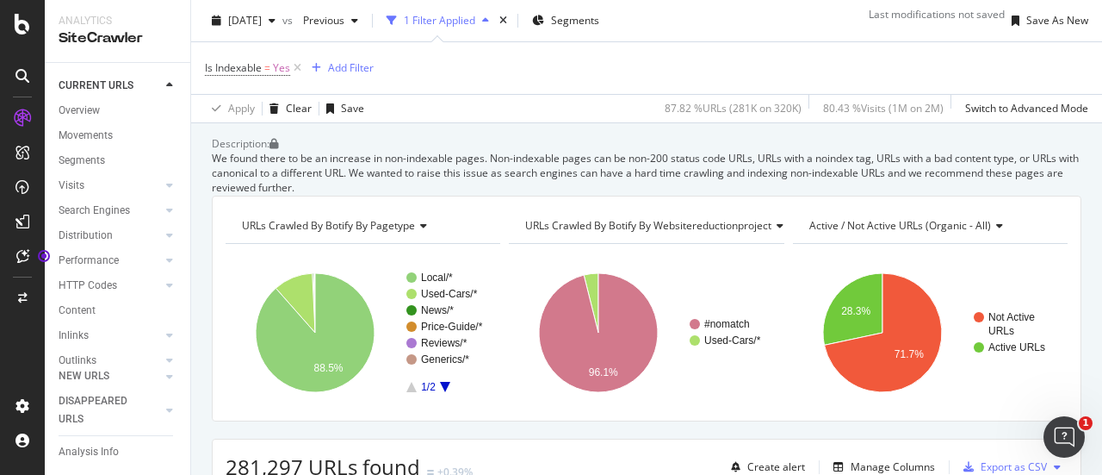
scroll to position [0, 0]
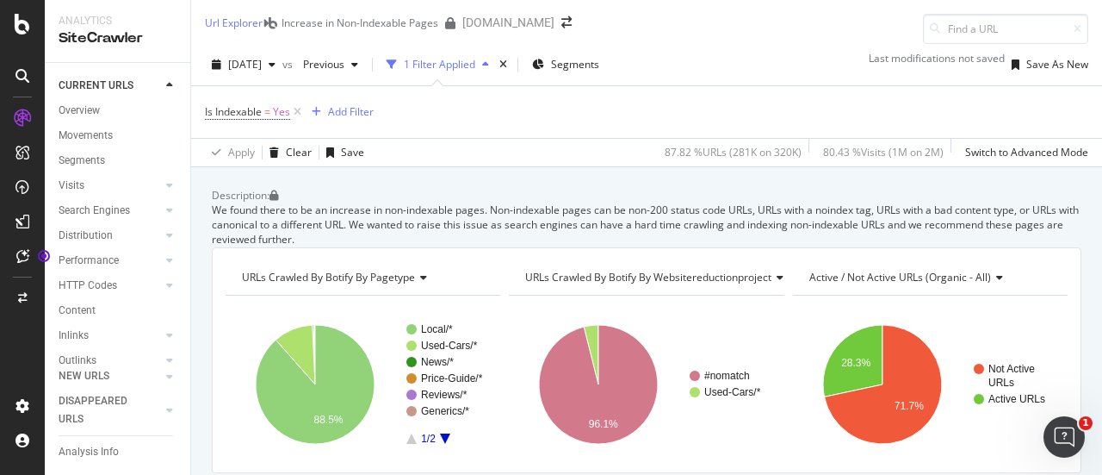
drag, startPoint x: 425, startPoint y: 1, endPoint x: 776, endPoint y: 40, distance: 352.6
click at [776, 40] on div "Url Explorer Increase in Non-Indexable Pages [DOMAIN_NAME]" at bounding box center [646, 22] width 911 height 44
click at [784, 45] on div "Switch Project" at bounding box center [812, 31] width 96 height 30
click at [166, 277] on icon at bounding box center [169, 282] width 7 height 10
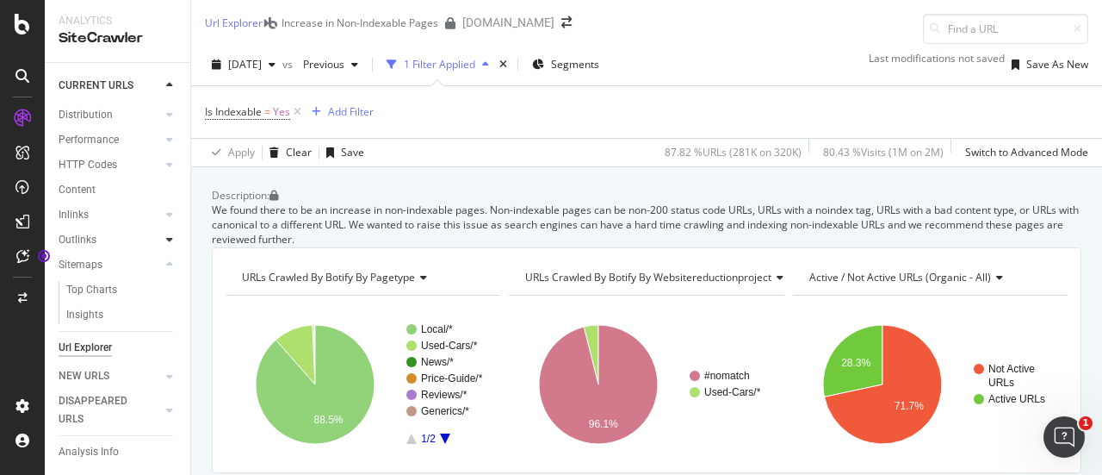
scroll to position [171, 0]
click at [87, 224] on div "Sitemaps" at bounding box center [81, 233] width 44 height 18
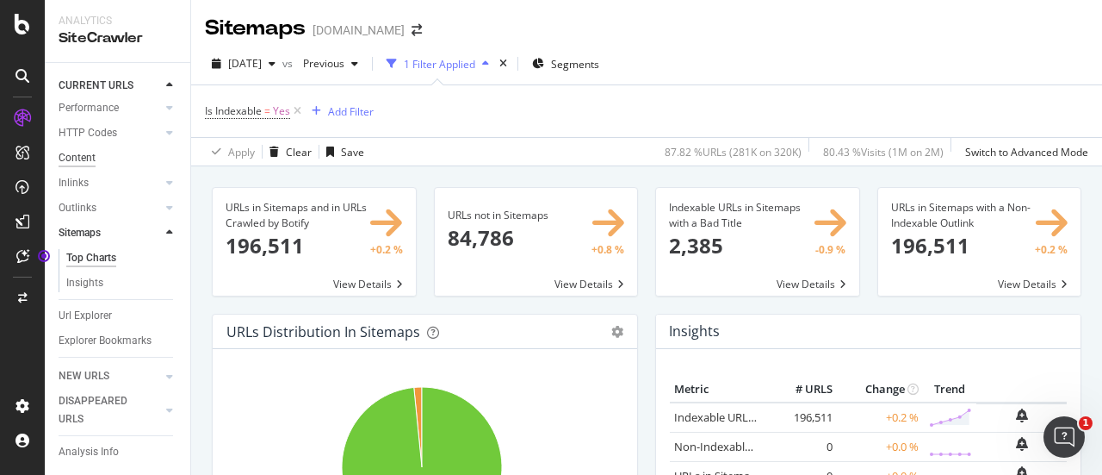
click at [87, 149] on div "Content" at bounding box center [77, 158] width 37 height 18
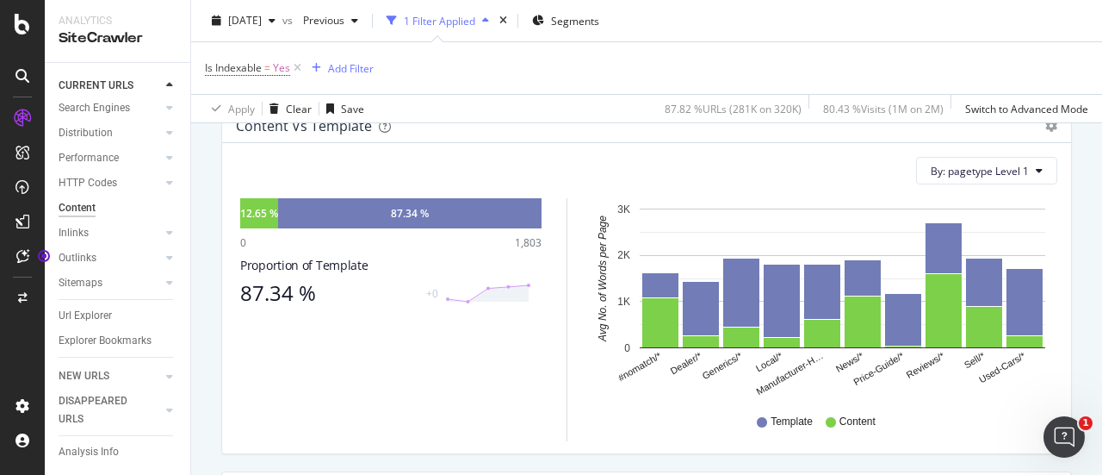
scroll to position [258, 0]
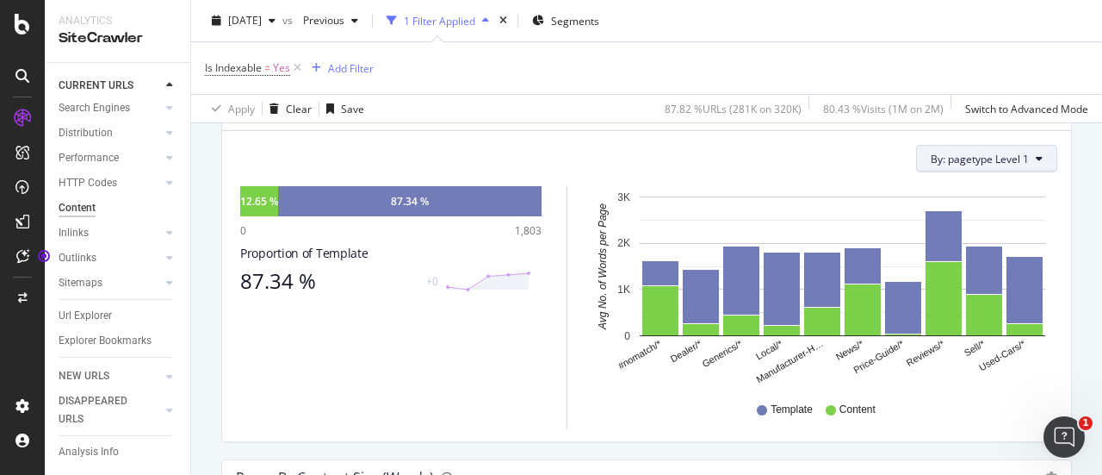
click at [1006, 166] on span "By: pagetype Level 1" at bounding box center [980, 159] width 98 height 15
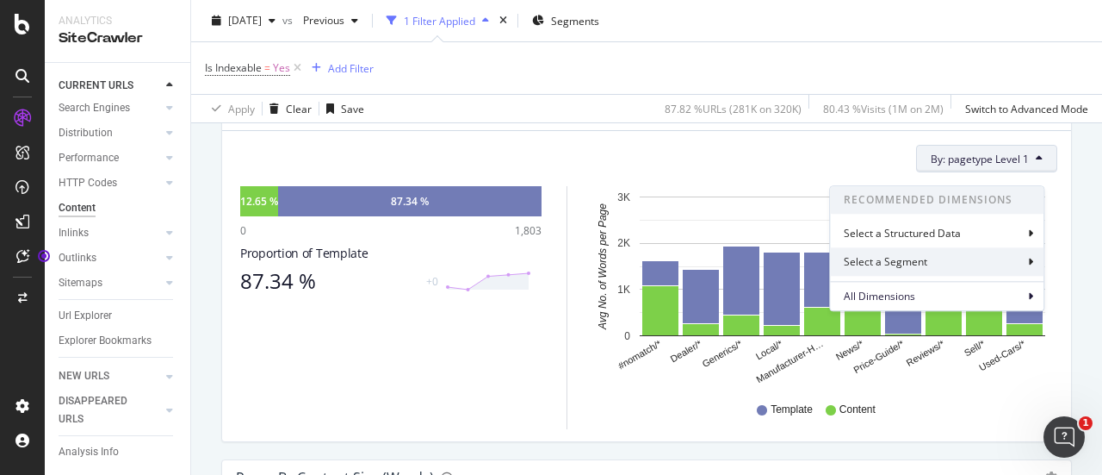
click at [999, 261] on div "Select a Segment" at bounding box center [937, 261] width 214 height 28
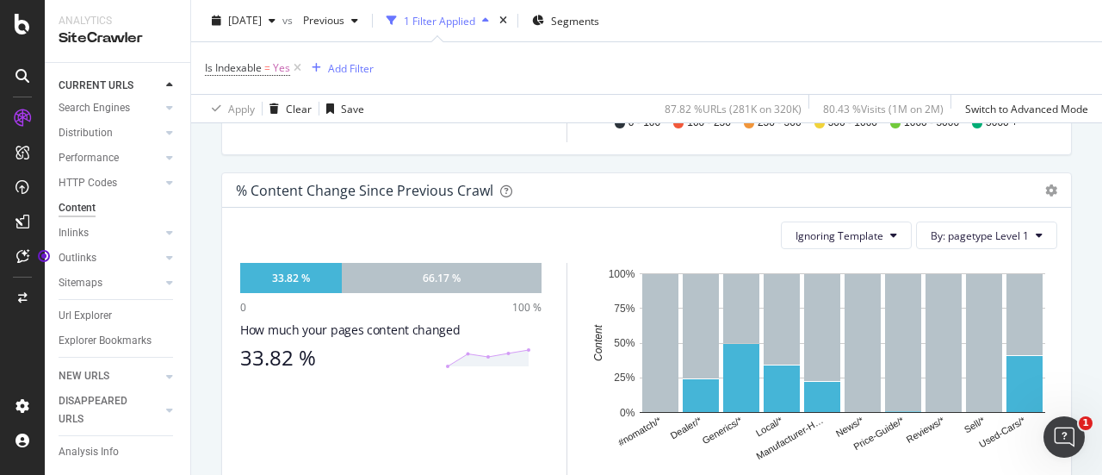
scroll to position [925, 0]
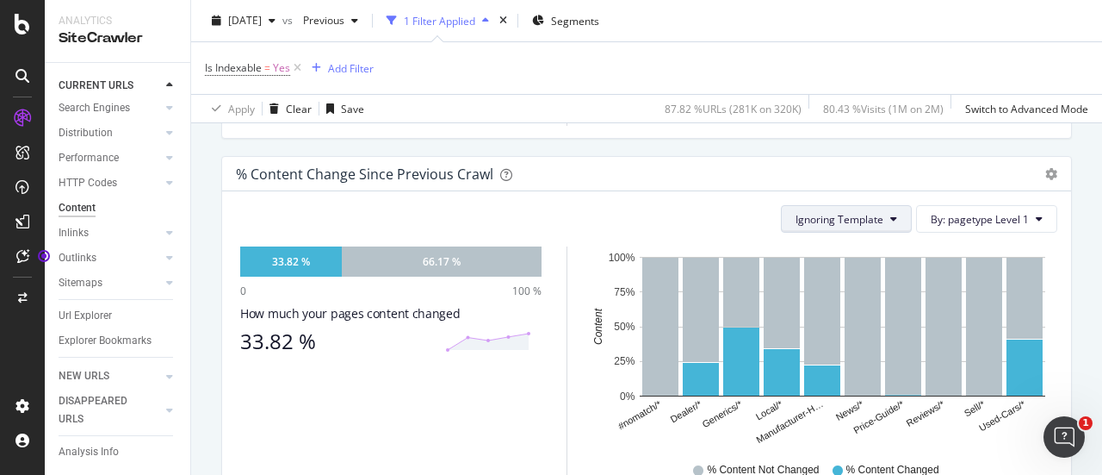
click at [887, 225] on button "Ignoring Template" at bounding box center [846, 219] width 131 height 28
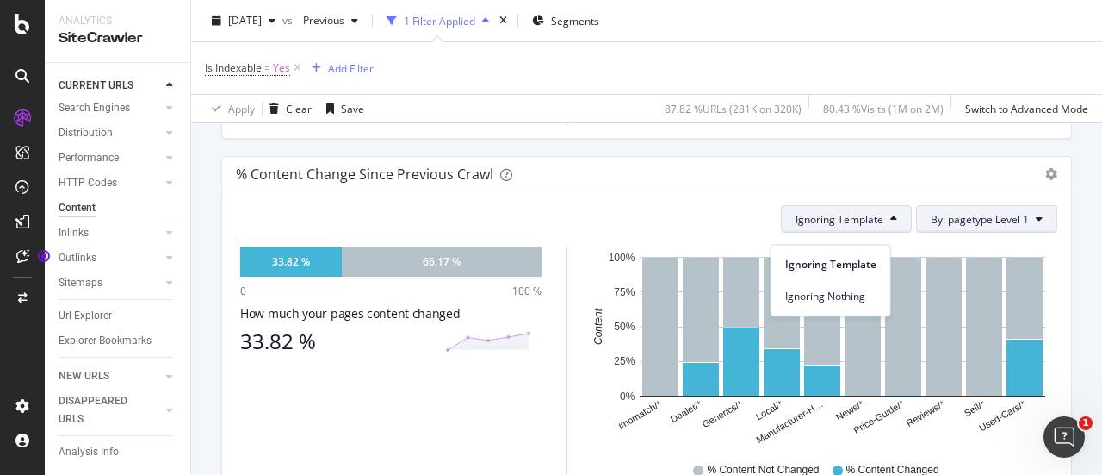
click at [996, 226] on span "By: pagetype Level 1" at bounding box center [980, 219] width 98 height 15
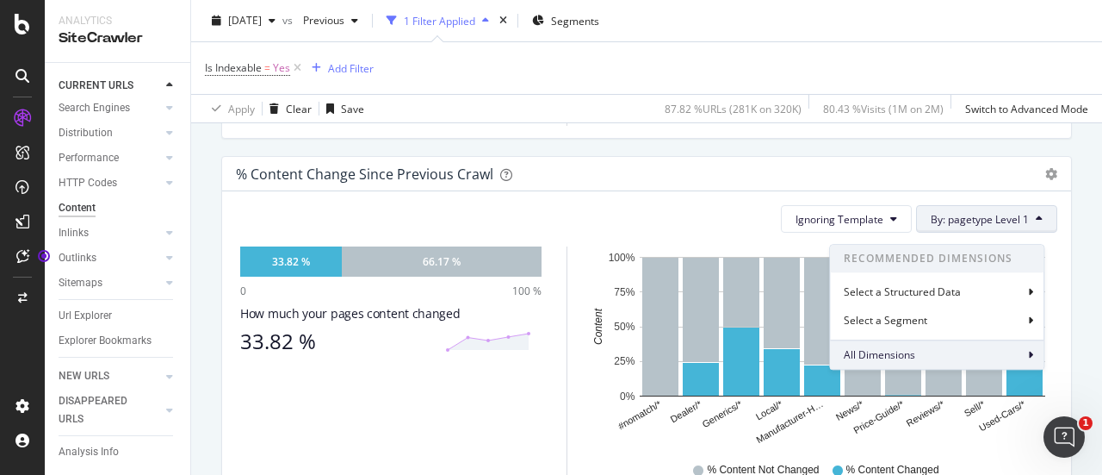
click at [1004, 359] on div "All Dimensions" at bounding box center [937, 354] width 214 height 29
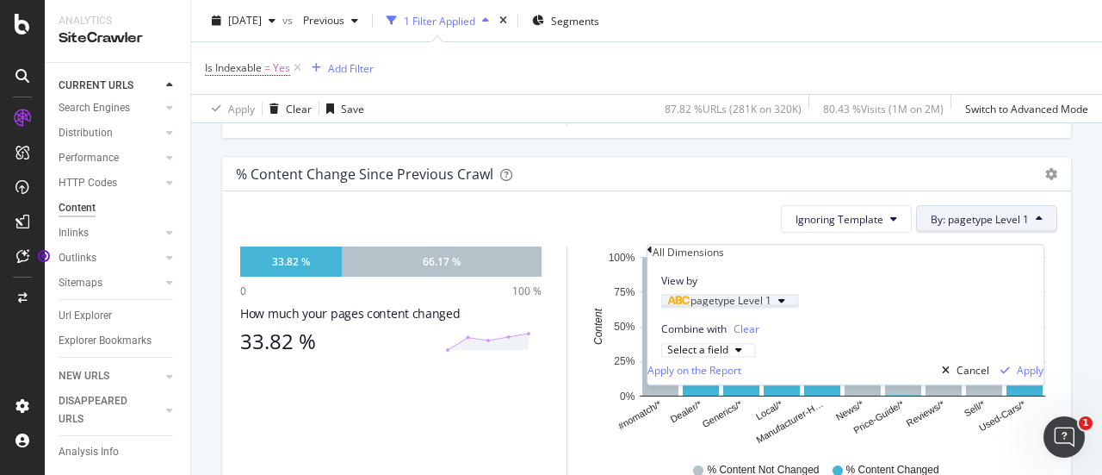
click at [772, 307] on div "pagetype Level 1" at bounding box center [719, 301] width 104 height 10
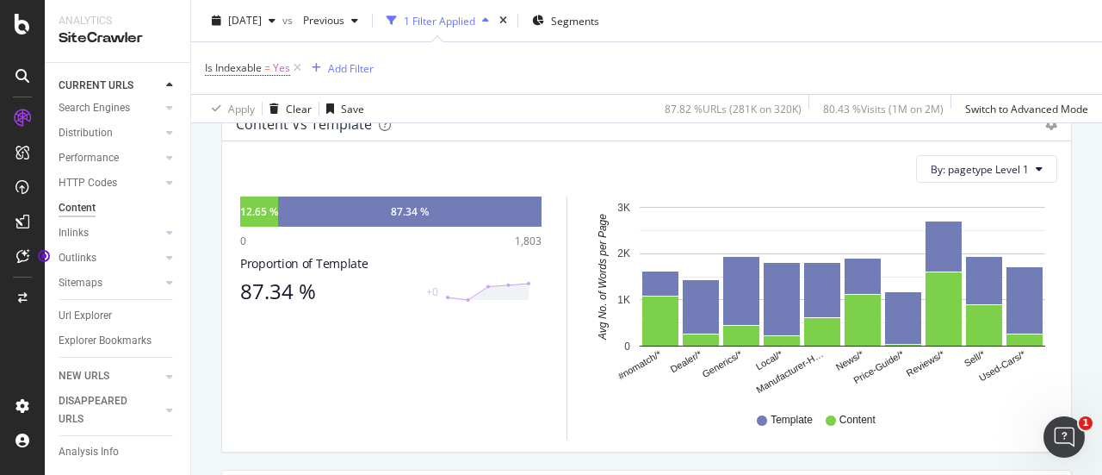
scroll to position [274, 0]
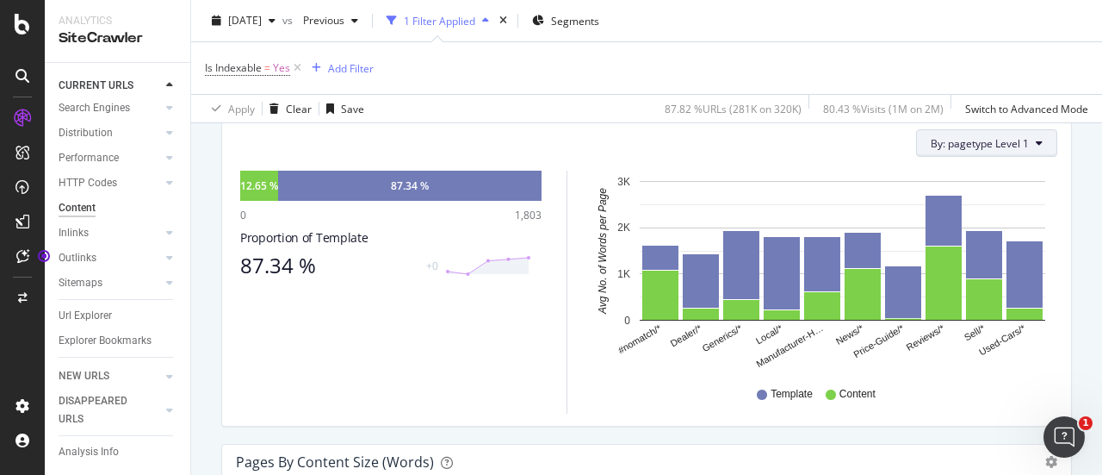
click at [1036, 148] on icon at bounding box center [1039, 143] width 7 height 10
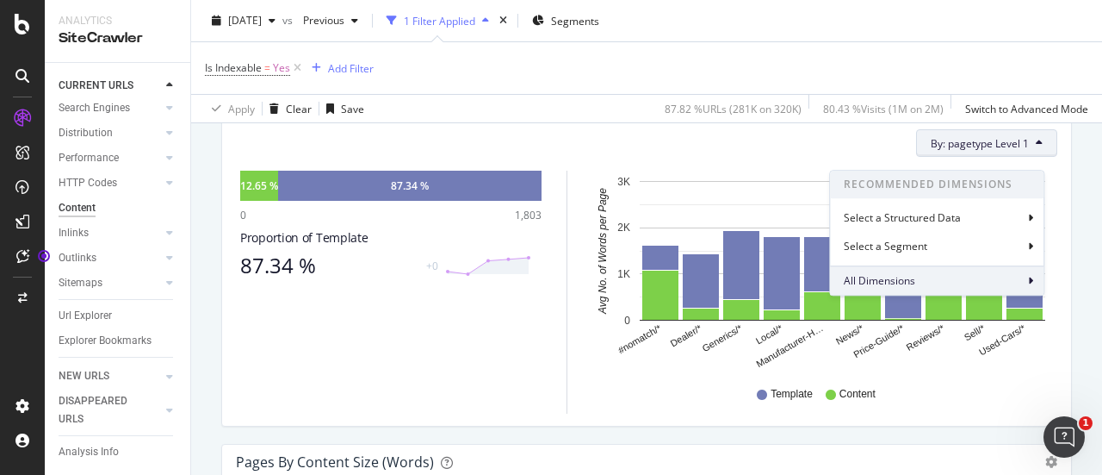
click at [995, 282] on div "All Dimensions" at bounding box center [937, 280] width 214 height 29
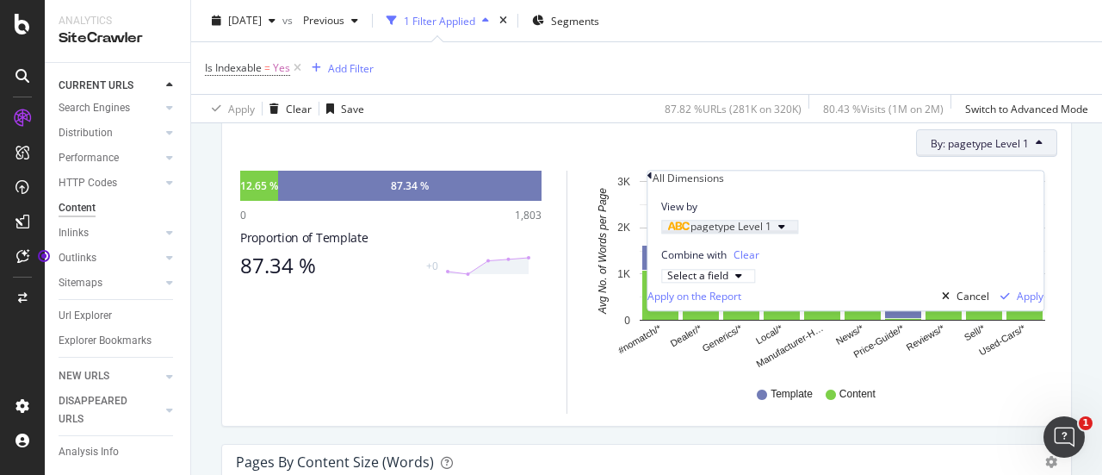
click at [772, 233] on div "pagetype Level 1" at bounding box center [719, 227] width 104 height 10
click at [732, 340] on div "Level 2" at bounding box center [697, 331] width 69 height 18
click at [1018, 303] on div "Apply" at bounding box center [1030, 295] width 27 height 15
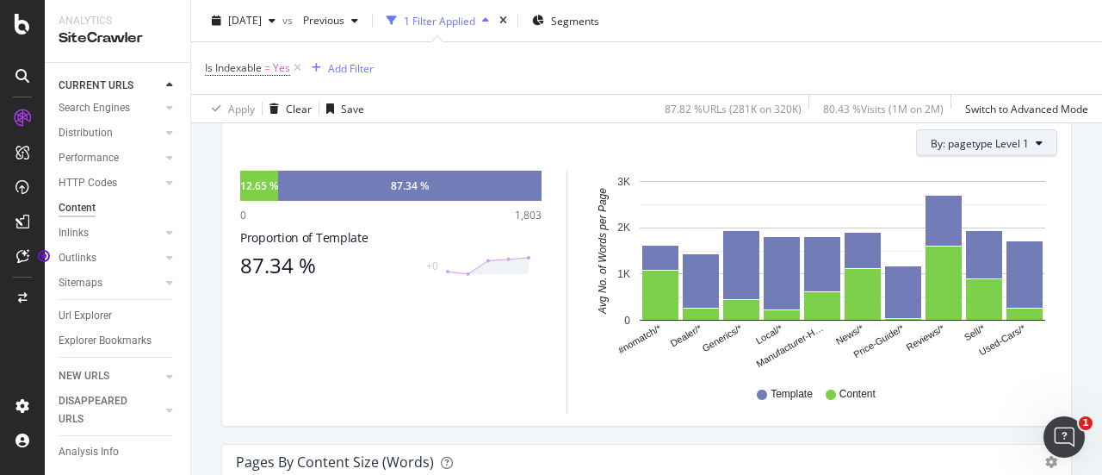
click at [1030, 157] on button "By: pagetype Level 1" at bounding box center [986, 143] width 141 height 28
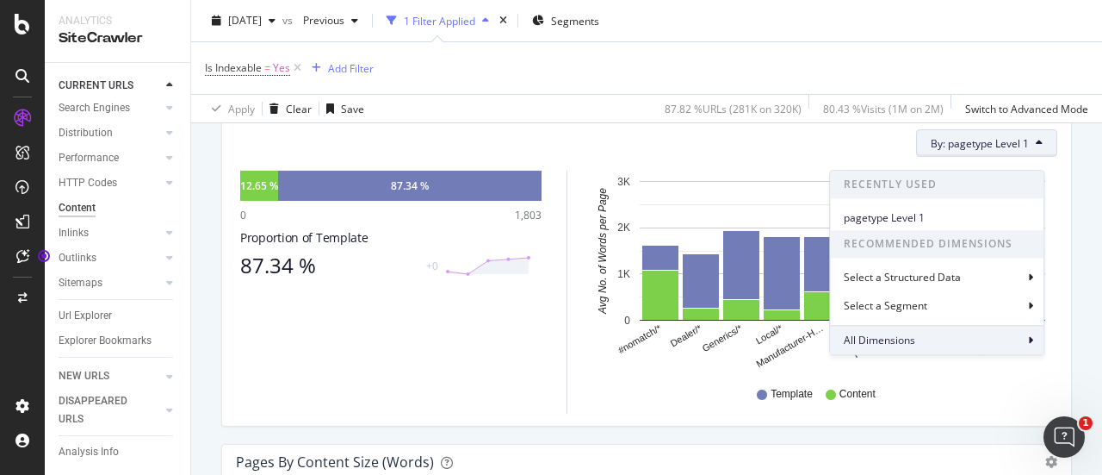
click at [911, 328] on div "All Dimensions" at bounding box center [937, 340] width 214 height 29
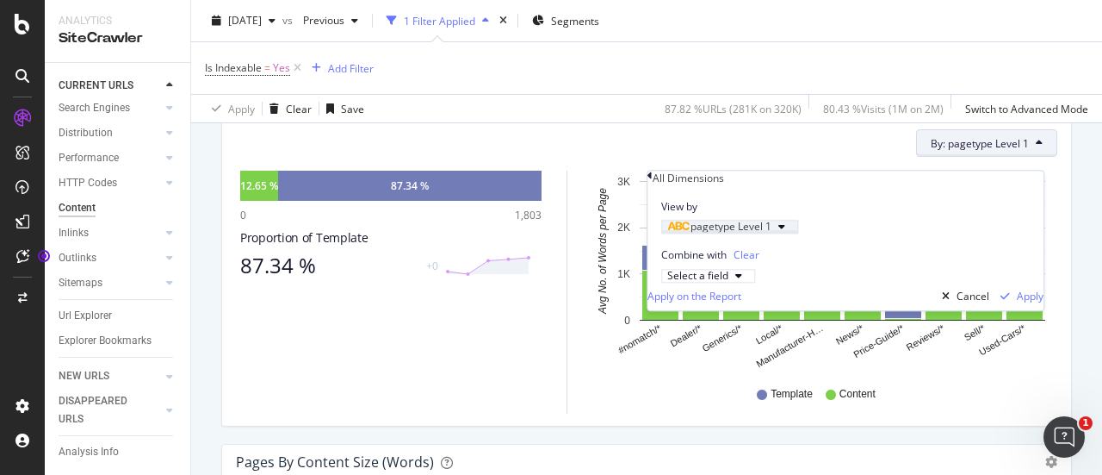
click at [772, 233] on div "pagetype Level 1" at bounding box center [719, 227] width 104 height 10
click at [722, 340] on div "Level 2" at bounding box center [697, 331] width 69 height 18
click at [800, 297] on div "Validate" at bounding box center [780, 289] width 39 height 15
click at [749, 281] on div "Select a field" at bounding box center [708, 275] width 82 height 10
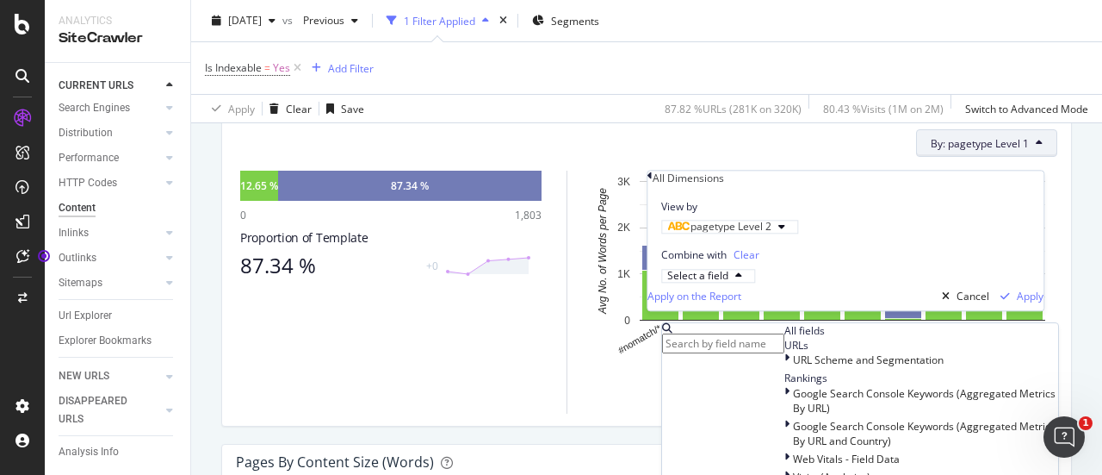
click at [895, 282] on div "Combine with Clear Select a field All fields URLs URL Scheme and Segmentation R…" at bounding box center [846, 258] width 396 height 48
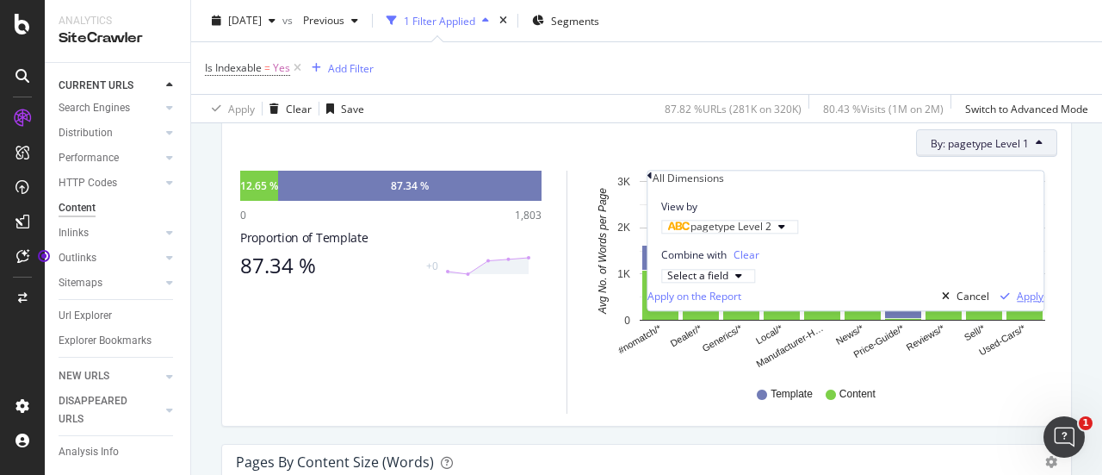
click at [1017, 303] on div "Apply" at bounding box center [1030, 295] width 27 height 15
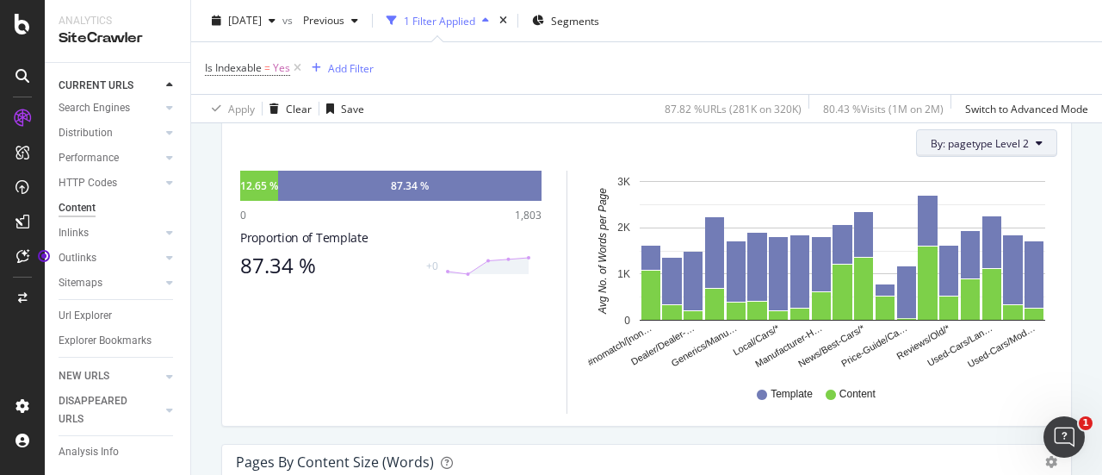
click at [1036, 148] on icon at bounding box center [1039, 143] width 7 height 10
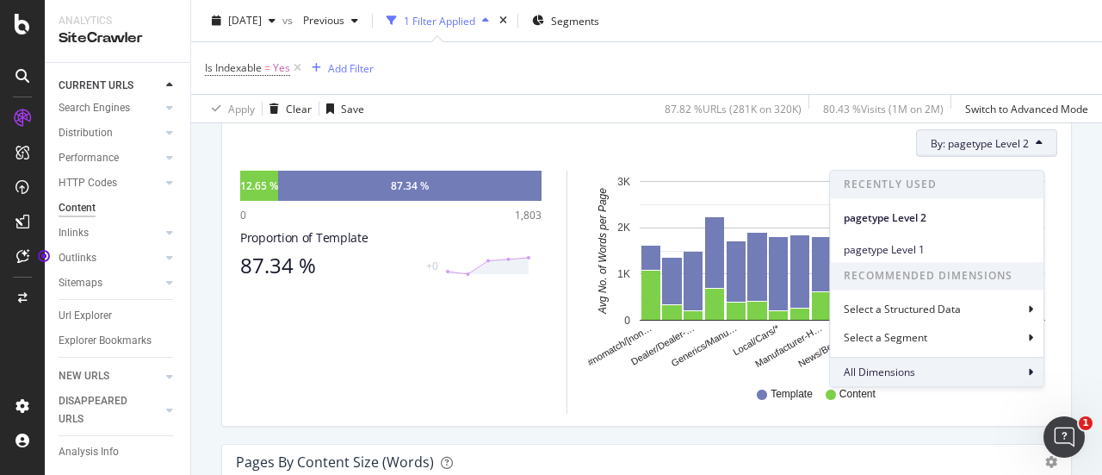
click at [939, 369] on div "All Dimensions" at bounding box center [937, 371] width 214 height 29
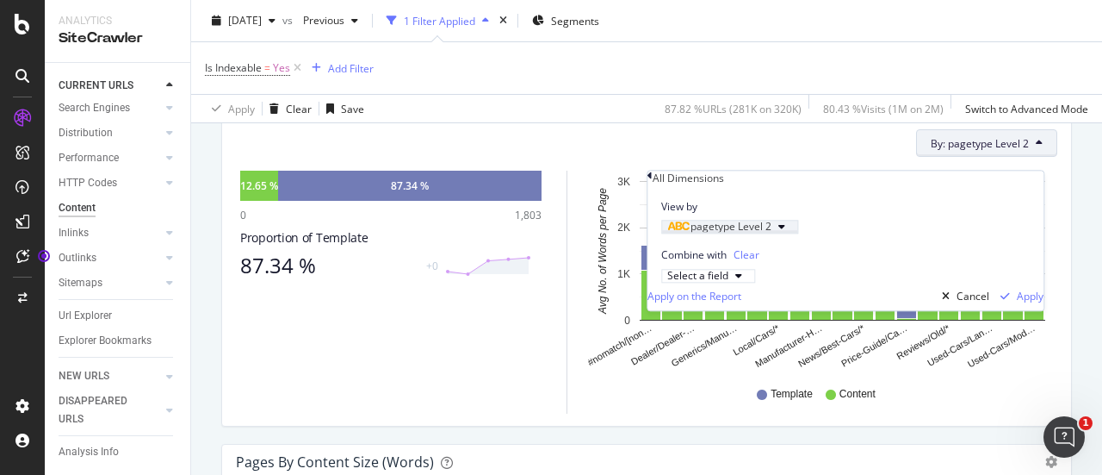
click at [772, 233] on div "pagetype Level 2" at bounding box center [719, 227] width 104 height 10
click at [732, 358] on div "Level 3" at bounding box center [697, 349] width 69 height 18
click at [800, 297] on div "Validate" at bounding box center [769, 289] width 62 height 15
click at [1026, 303] on div "Apply" at bounding box center [1030, 295] width 27 height 15
